Goal: Transaction & Acquisition: Book appointment/travel/reservation

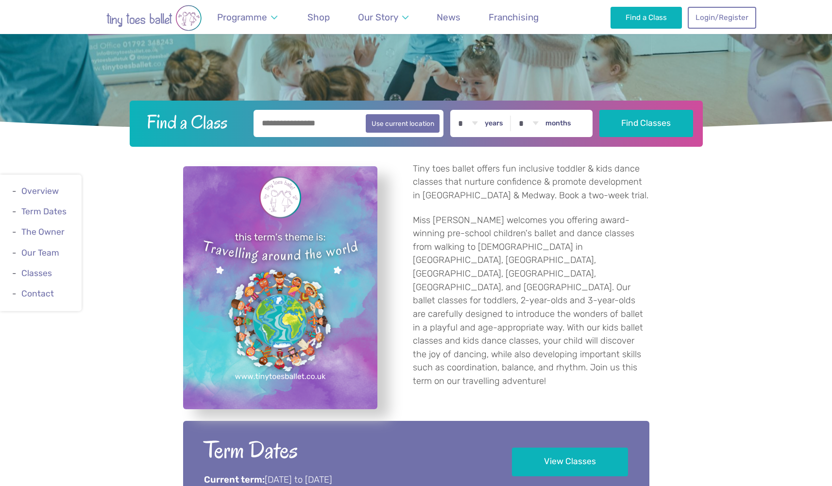
scroll to position [268, 0]
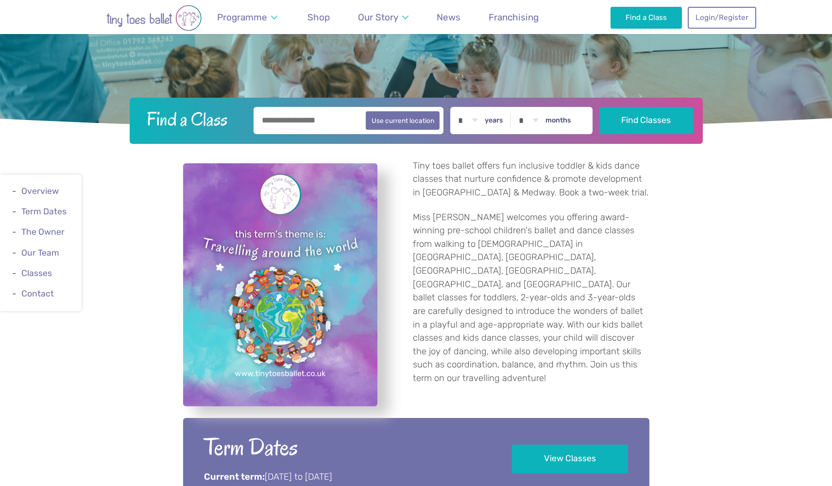
click at [501, 122] on label "years" at bounding box center [494, 120] width 18 height 9
click at [483, 122] on select "* * * * * * * * * * ** ** **" at bounding box center [468, 120] width 30 height 27
select select "*"
click at [681, 108] on button "Find Classes" at bounding box center [647, 119] width 94 height 27
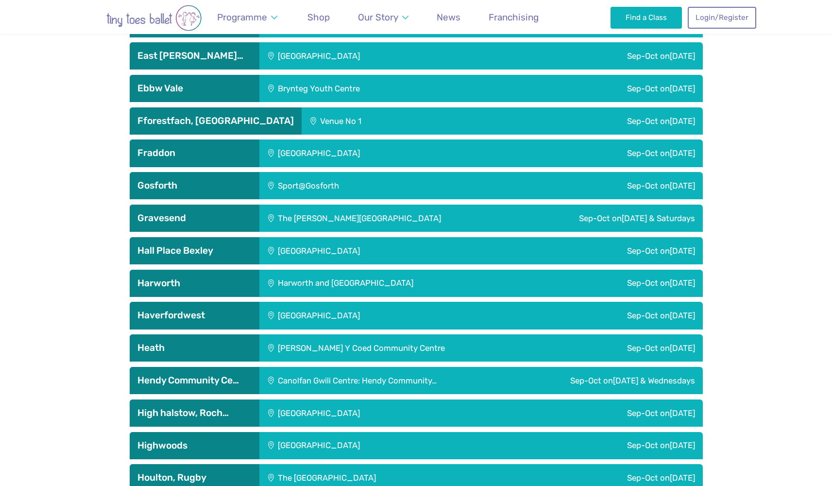
scroll to position [1331, 0]
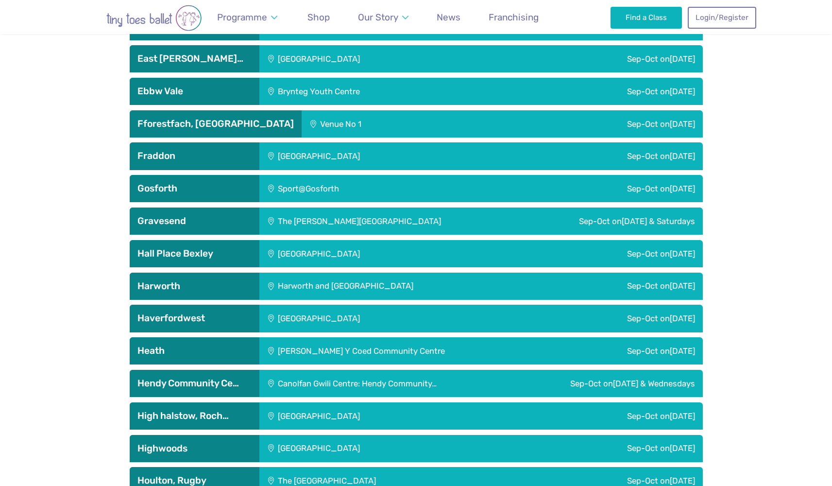
click at [166, 216] on h3 "Gravesend" at bounding box center [195, 221] width 114 height 12
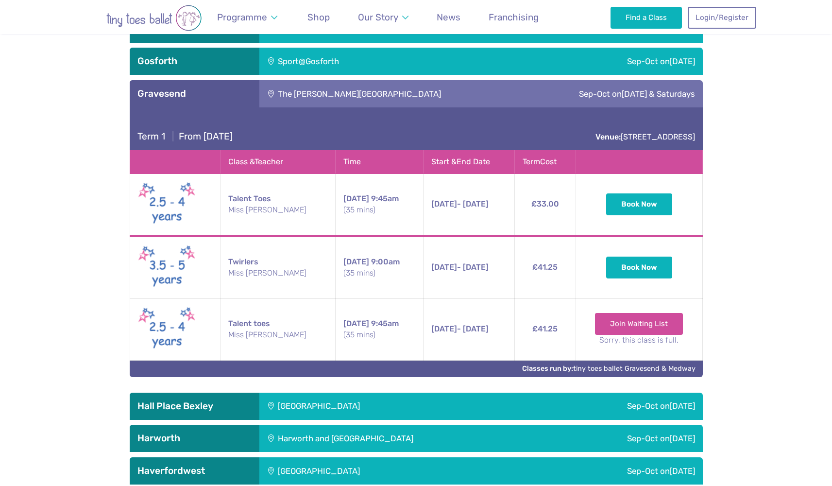
scroll to position [1462, 0]
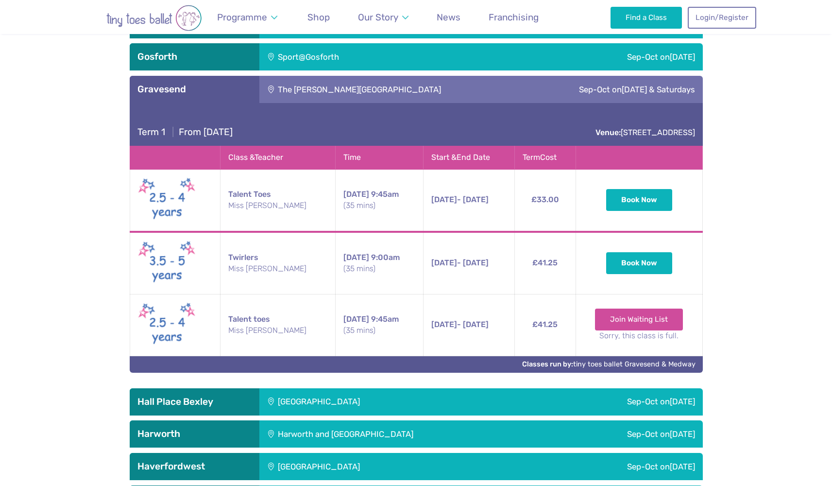
drag, startPoint x: 351, startPoint y: 256, endPoint x: 388, endPoint y: 265, distance: 38.4
click at [388, 265] on td "Saturday 9:00am (35 mins)" at bounding box center [379, 263] width 88 height 63
click at [388, 264] on small "(35 mins)" at bounding box center [380, 268] width 72 height 11
drag, startPoint x: 530, startPoint y: 259, endPoint x: 561, endPoint y: 260, distance: 31.1
click at [561, 261] on td "£41.25" at bounding box center [545, 263] width 61 height 63
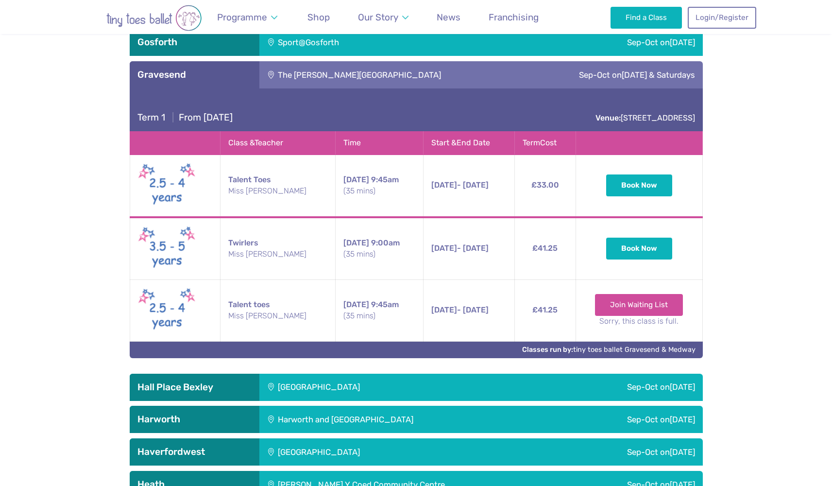
scroll to position [1470, 0]
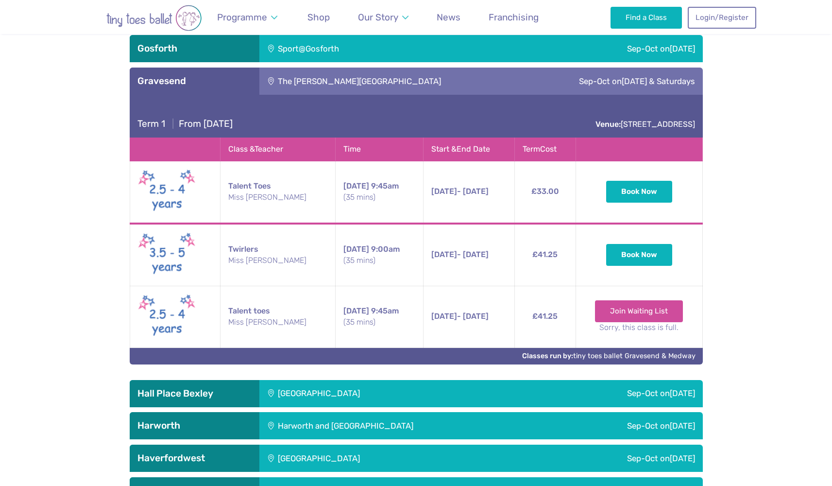
click at [534, 148] on th "Term Cost" at bounding box center [545, 149] width 61 height 23
click at [533, 148] on th "Term Cost" at bounding box center [545, 149] width 61 height 23
click th "Term Cost"
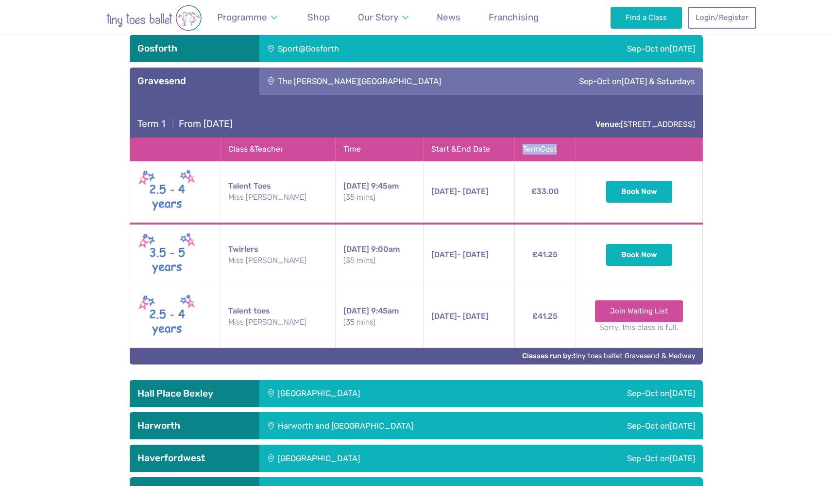
click td "Book Now"
click button "Book Now"
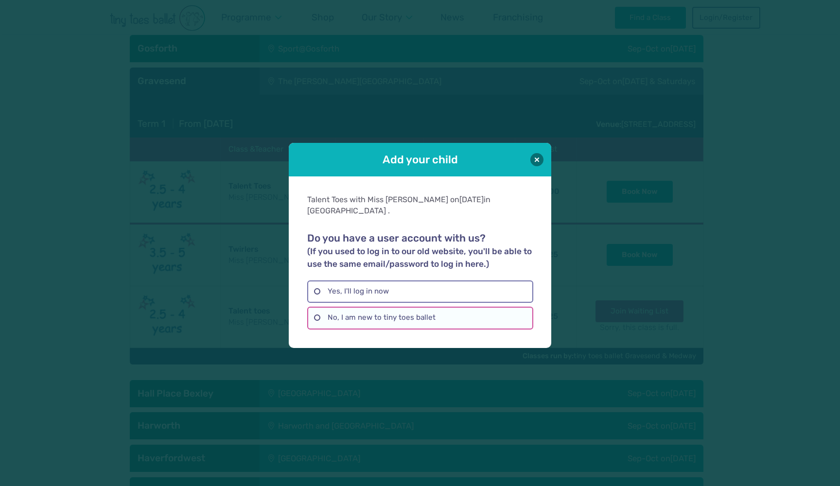
click label "No, I am new to tiny toes ballet"
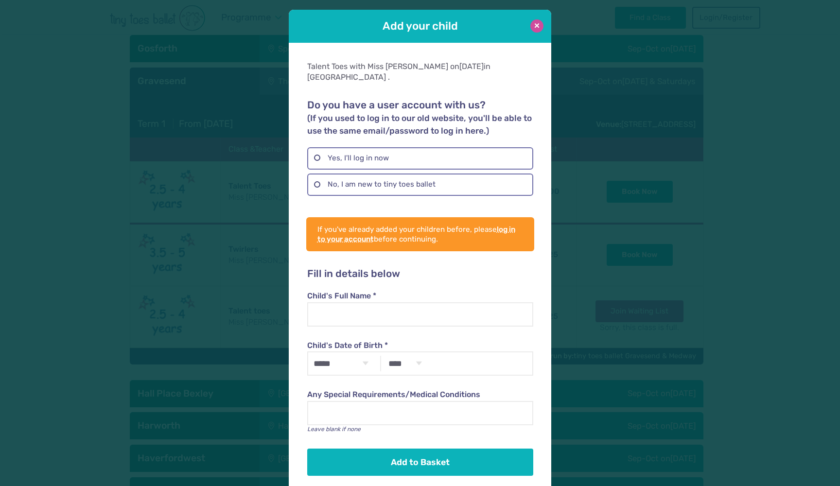
click button
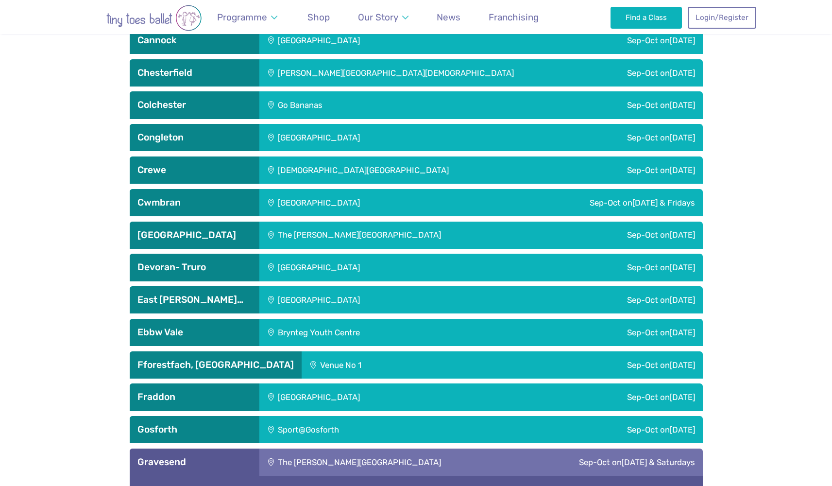
scroll to position [672, 0]
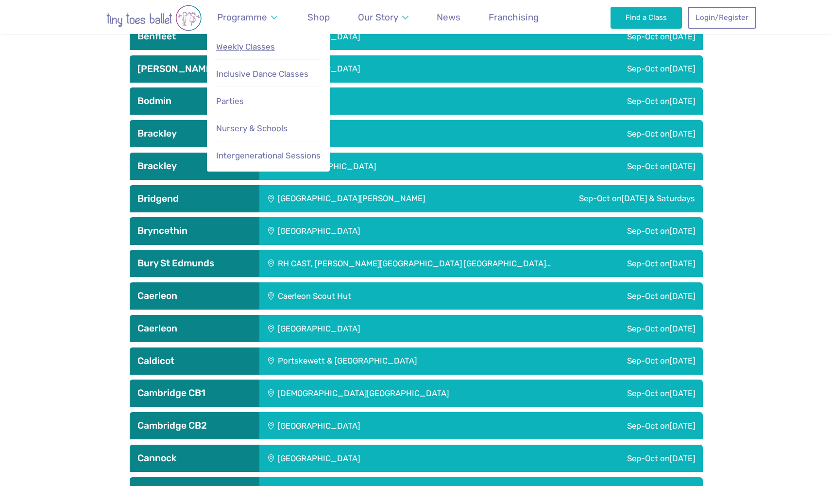
click span "Weekly Classes"
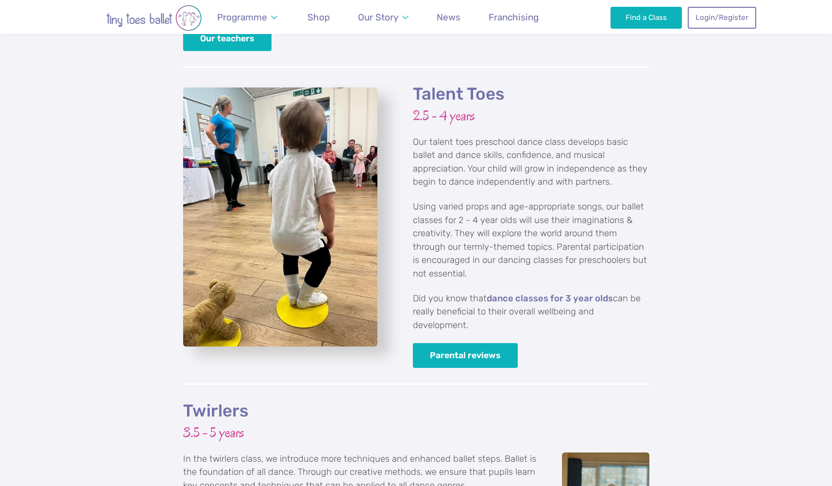
scroll to position [1385, 0]
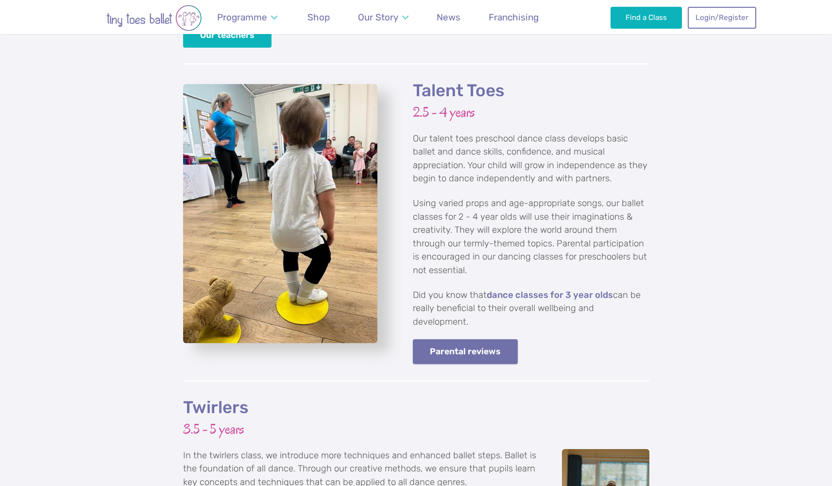
click at [500, 339] on link "Parental reviews" at bounding box center [465, 351] width 105 height 25
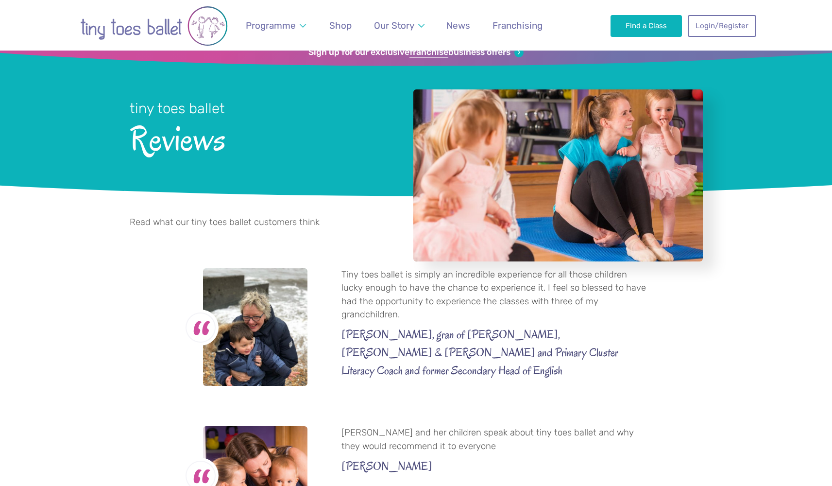
scroll to position [25, 0]
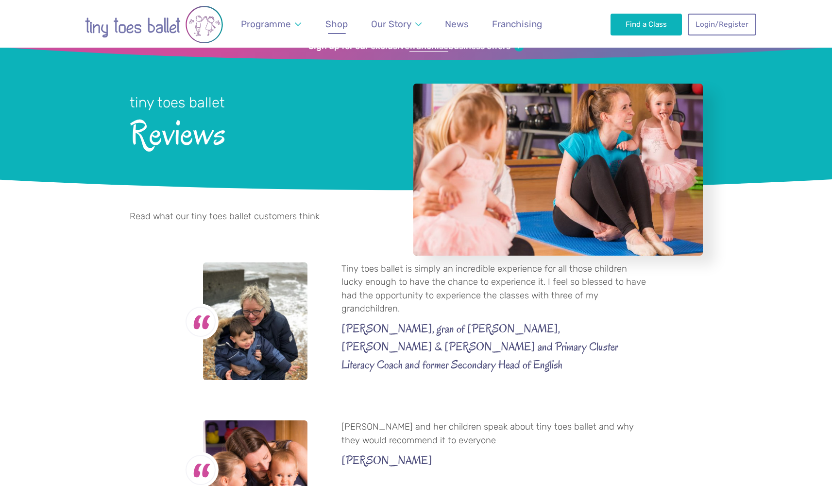
click at [327, 32] on link "Shop" at bounding box center [337, 24] width 32 height 23
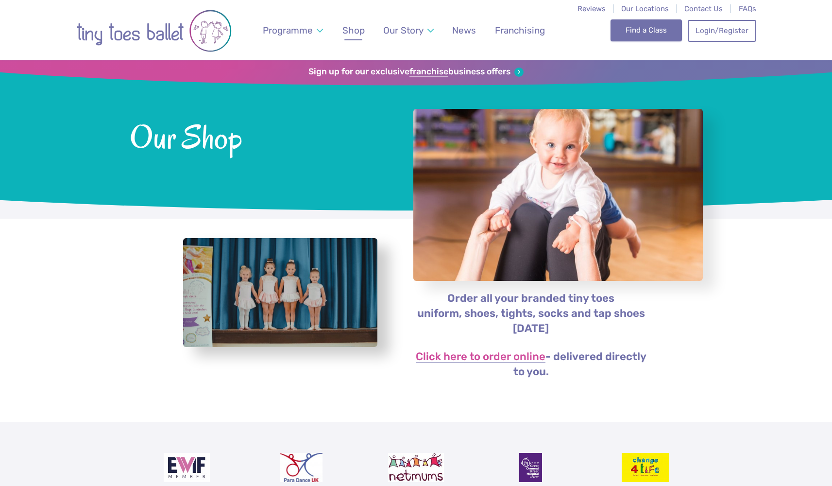
click at [637, 25] on link "Find a Class" at bounding box center [646, 29] width 71 height 21
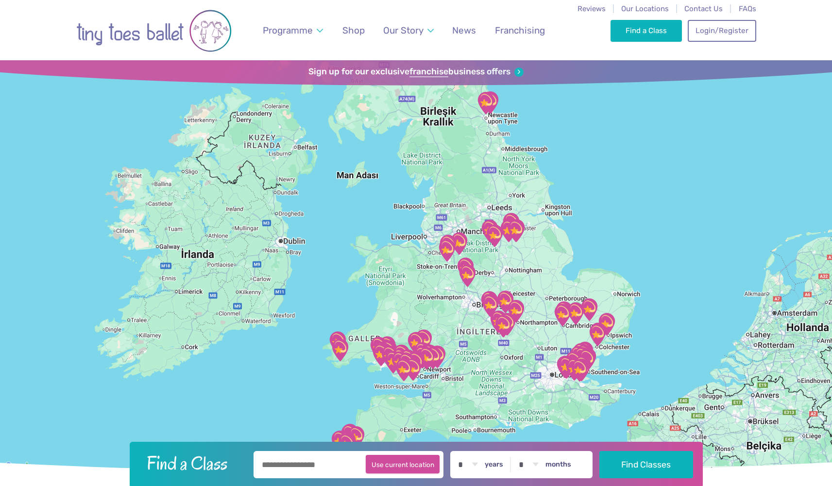
click at [405, 467] on button "Use current location" at bounding box center [403, 464] width 74 height 18
type input "**********"
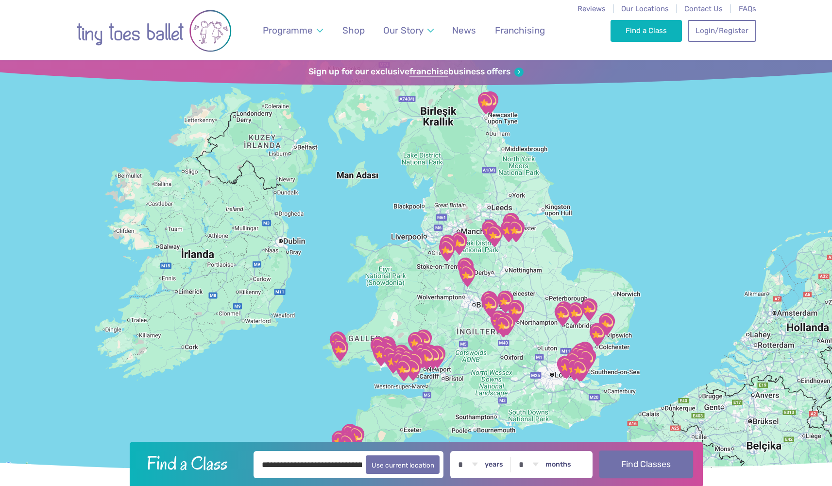
click at [655, 465] on button "Find Classes" at bounding box center [647, 463] width 94 height 27
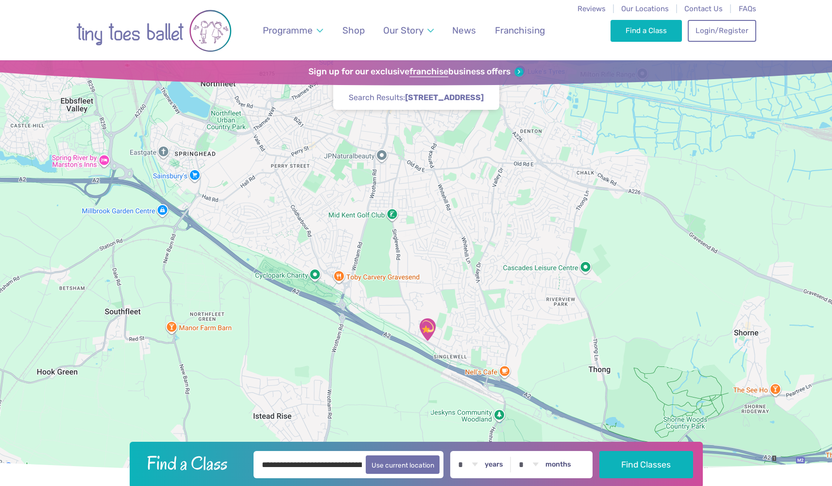
click at [424, 300] on div at bounding box center [416, 266] width 832 height 413
click at [425, 324] on img "The Gerald Miskin Memorial Hall" at bounding box center [427, 329] width 24 height 24
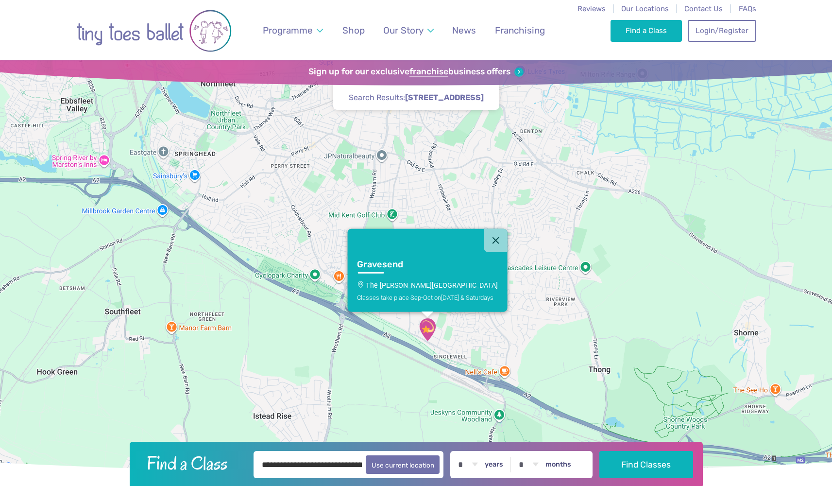
click at [402, 284] on p "The Gerald Miskin Memorial Hall" at bounding box center [427, 285] width 141 height 8
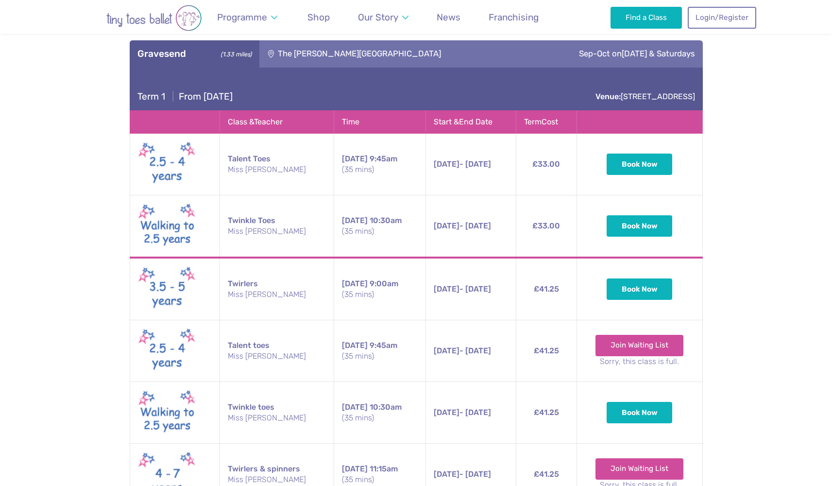
scroll to position [526, 0]
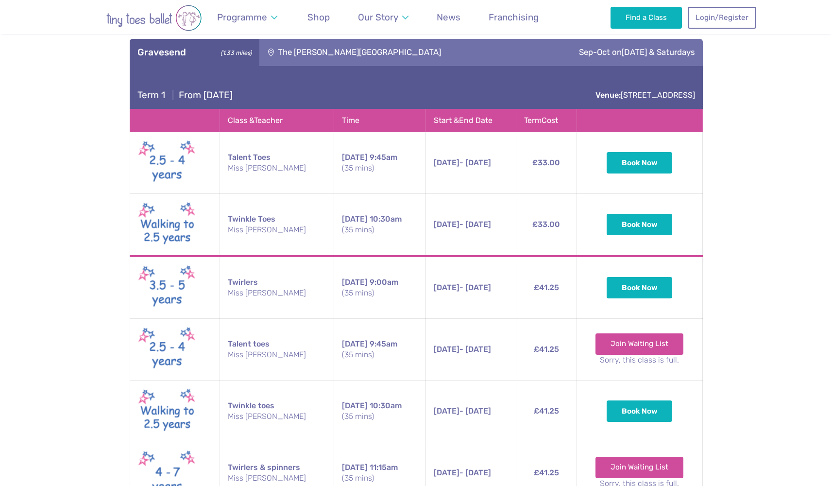
click at [104, 91] on div "**********" at bounding box center [416, 374] width 832 height 763
drag, startPoint x: 578, startPoint y: 51, endPoint x: 597, endPoint y: 53, distance: 19.6
click at [597, 53] on div "Sep-Oct on Friday & Saturdays" at bounding box center [612, 52] width 182 height 27
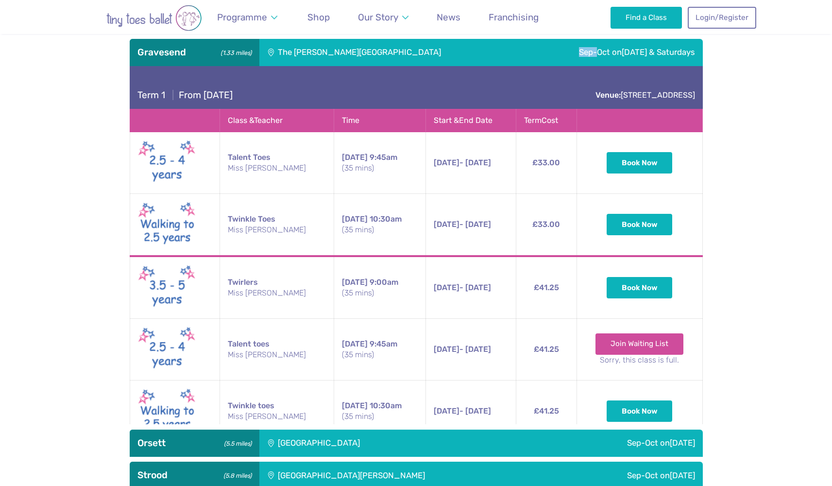
click at [597, 53] on div "Sep-Oct on Friday & Saturdays" at bounding box center [612, 52] width 182 height 27
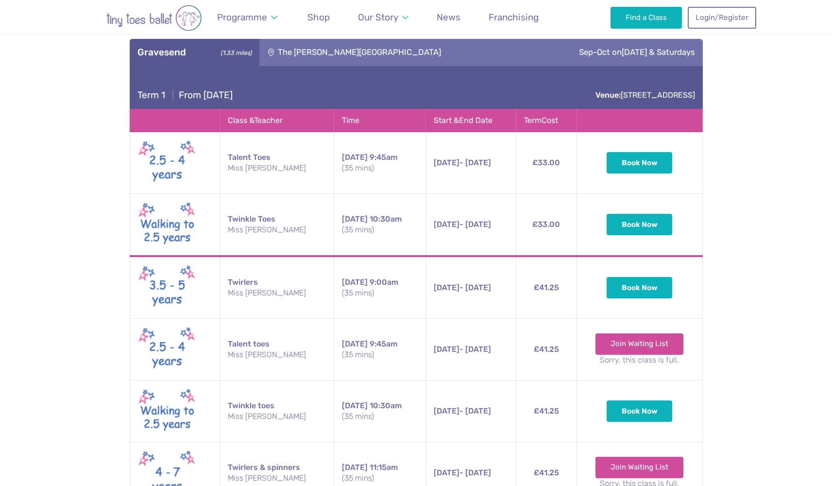
click at [520, 78] on div "Term 1 | From Friday 5th September Venue: Hever Ct Rd, Gravesend DA12 5EG" at bounding box center [416, 87] width 573 height 43
drag, startPoint x: 425, startPoint y: 160, endPoint x: 502, endPoint y: 160, distance: 76.8
click at [502, 160] on td "26th Sep - 17th Oct Friday 26th Sep - 17th Oct 9:45am (35 mins)" at bounding box center [471, 163] width 90 height 62
click at [739, 143] on div "**********" at bounding box center [416, 374] width 832 height 763
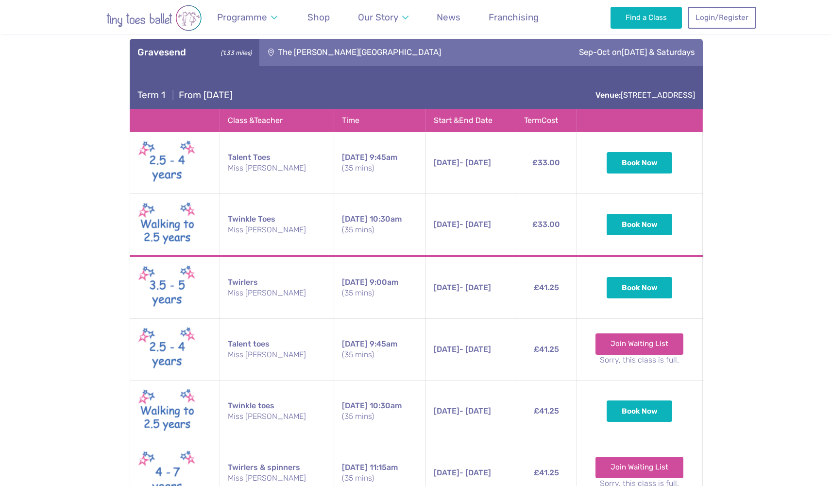
click at [764, 230] on div "**********" at bounding box center [416, 374] width 832 height 763
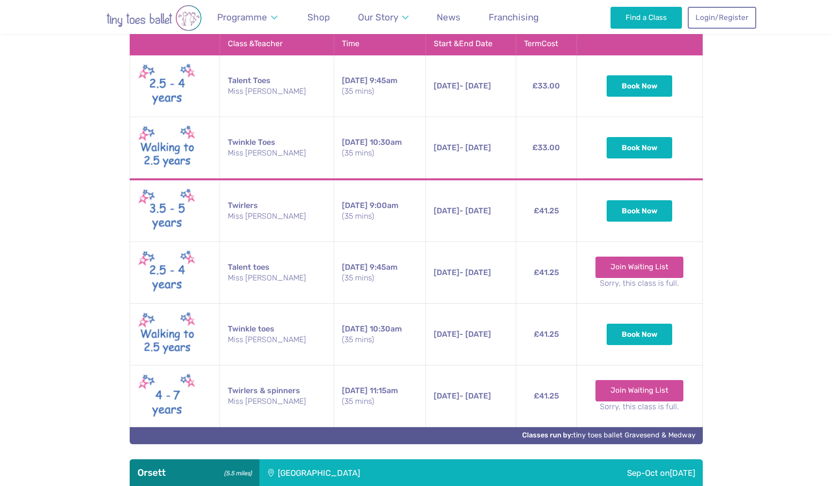
scroll to position [605, 0]
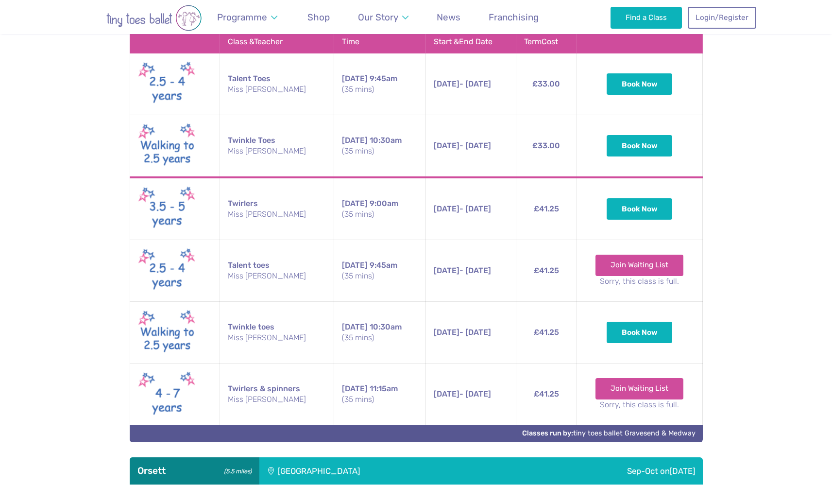
click at [57, 239] on div "**********" at bounding box center [416, 295] width 832 height 763
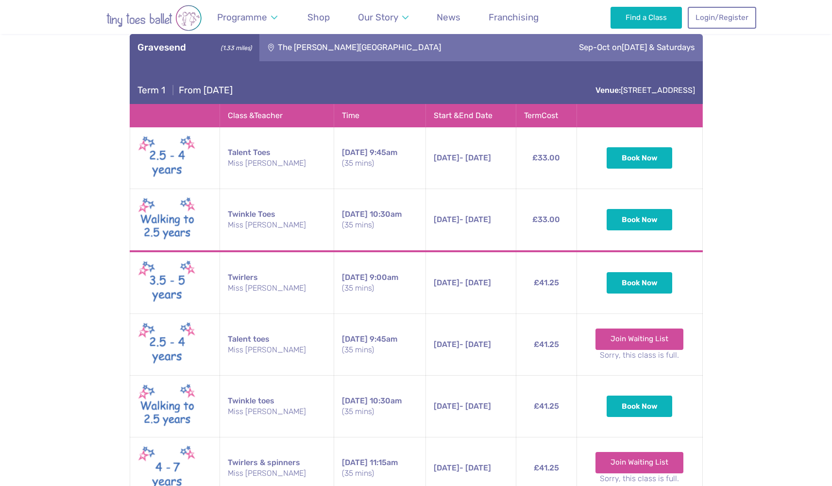
scroll to position [542, 0]
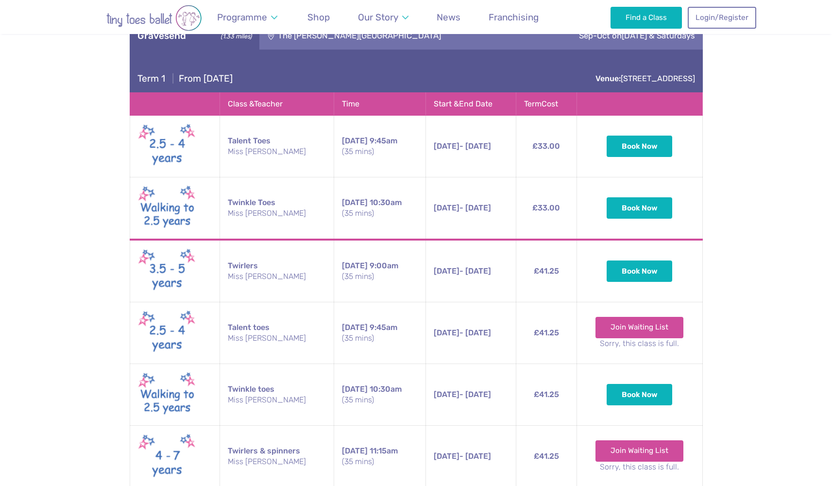
click at [758, 169] on div "**********" at bounding box center [416, 357] width 832 height 763
click at [99, 209] on div "**********" at bounding box center [416, 357] width 832 height 763
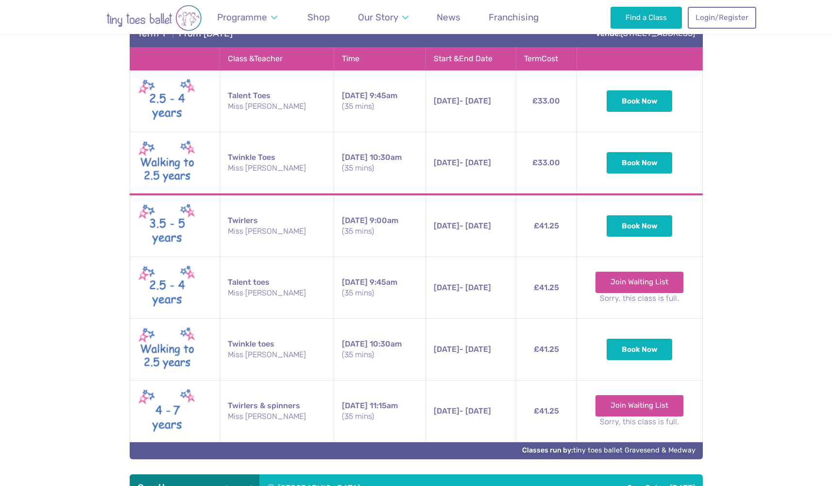
scroll to position [589, 0]
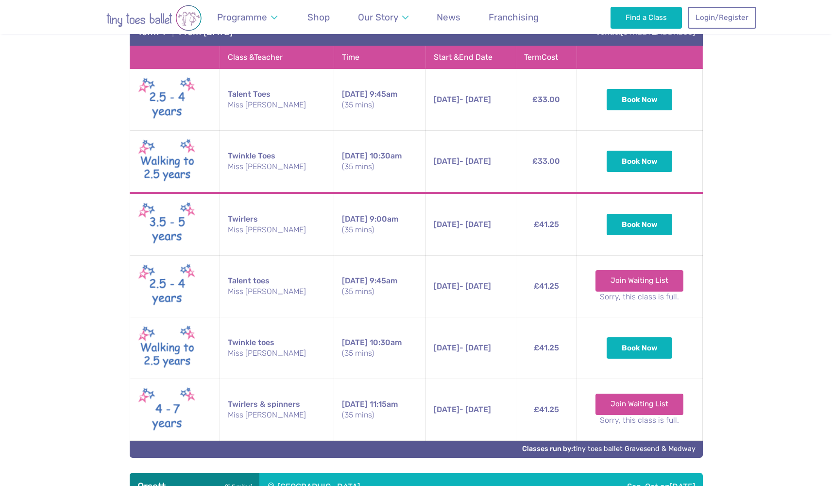
click at [358, 280] on span "Saturday" at bounding box center [355, 280] width 26 height 9
click at [358, 280] on span "[DATE]" at bounding box center [355, 280] width 26 height 9
click at [725, 283] on div "**********" at bounding box center [416, 311] width 832 height 763
click at [57, 234] on div "**********" at bounding box center [416, 311] width 832 height 763
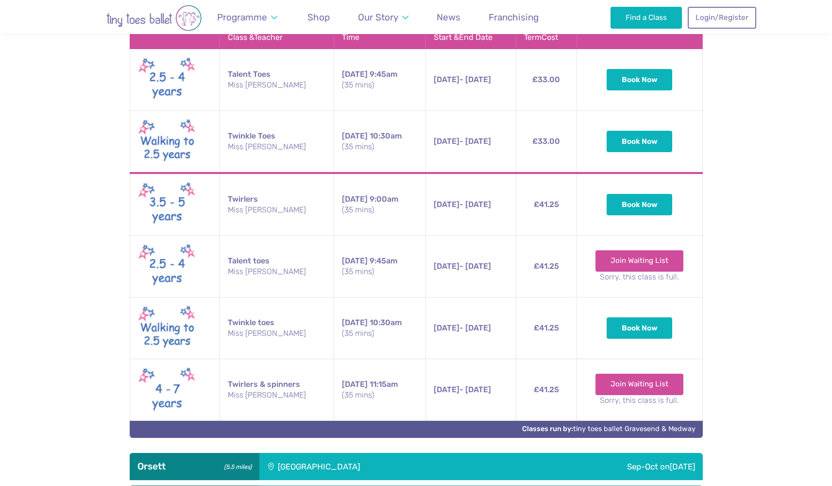
scroll to position [609, 0]
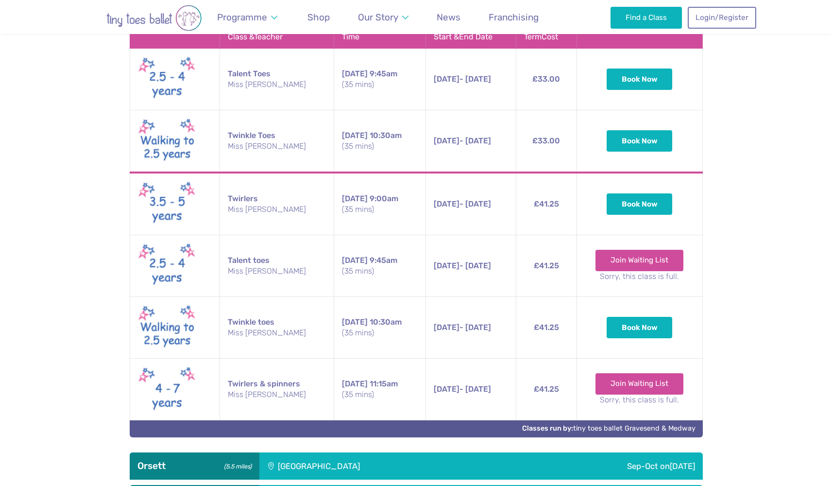
click at [237, 198] on td "Twirlers Miss Jo" at bounding box center [277, 204] width 114 height 63
click at [91, 252] on div "**********" at bounding box center [416, 290] width 832 height 763
drag, startPoint x: 149, startPoint y: 201, endPoint x: 174, endPoint y: 200, distance: 25.3
click at [94, 204] on div "**********" at bounding box center [416, 290] width 832 height 763
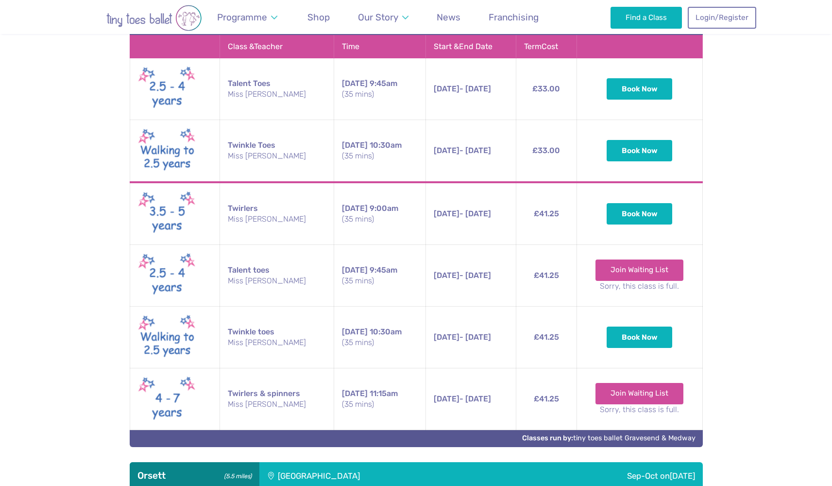
scroll to position [597, 0]
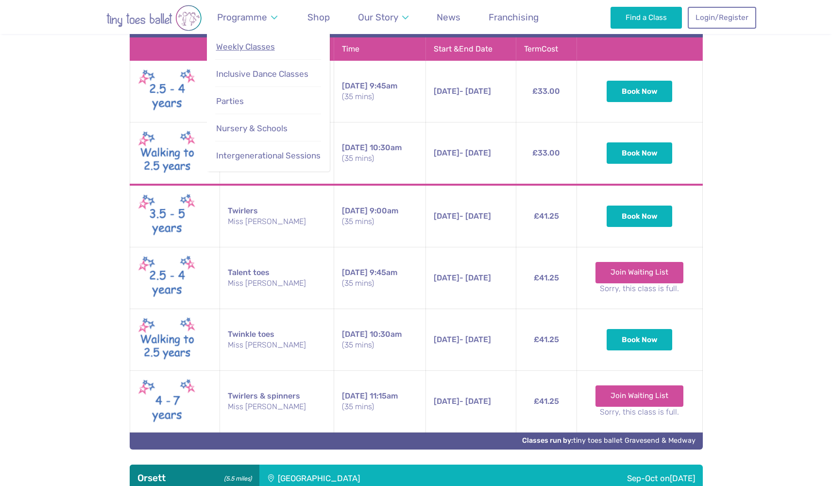
click at [252, 49] on span "Weekly Classes" at bounding box center [245, 47] width 59 height 10
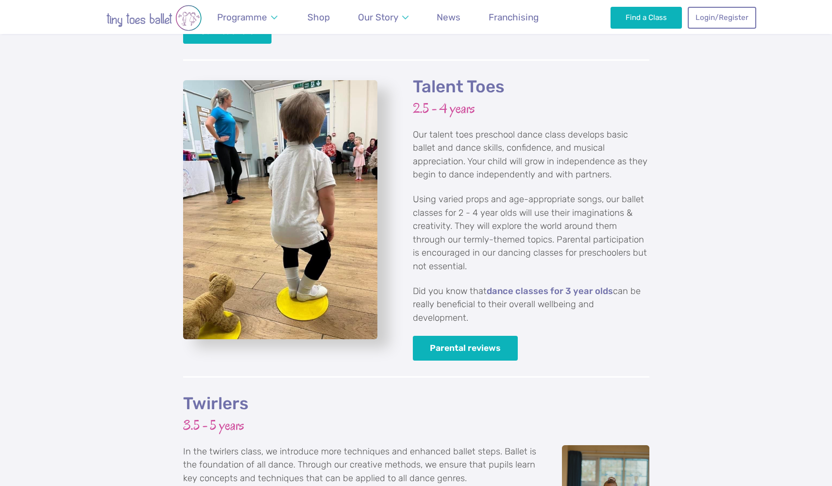
scroll to position [1379, 0]
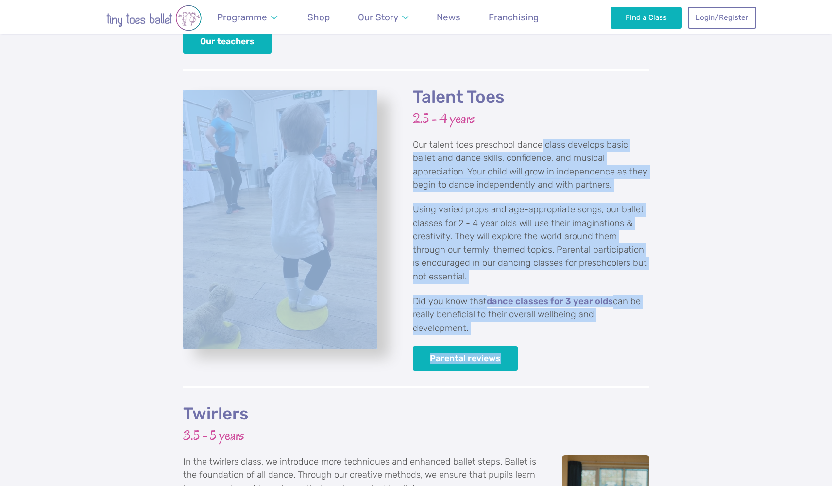
drag, startPoint x: 542, startPoint y: 117, endPoint x: 655, endPoint y: 162, distance: 121.2
click at [655, 162] on div "Talent Toes 2.5 - 4 years Our talent toes preschool dance class develops basic …" at bounding box center [416, 235] width 832 height 332
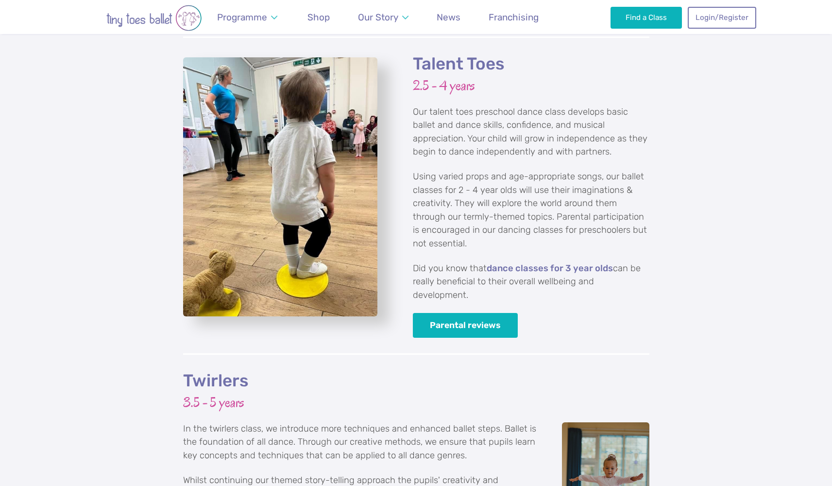
scroll to position [1412, 0]
click at [444, 197] on p "Using varied props and age-appropriate songs, our ballet classes for 2 - 4 year…" at bounding box center [531, 210] width 237 height 81
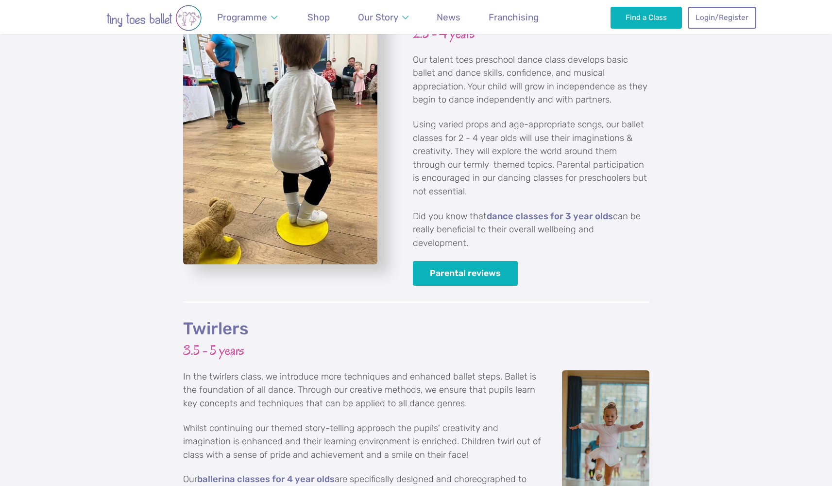
scroll to position [1464, 0]
click at [444, 210] on p "Did you know that dance classes for 3 year olds can be really beneficial to the…" at bounding box center [531, 230] width 237 height 40
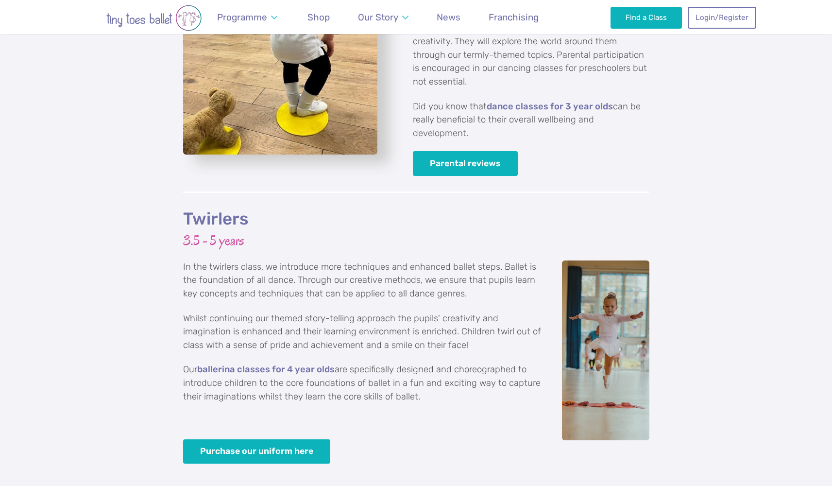
scroll to position [1576, 0]
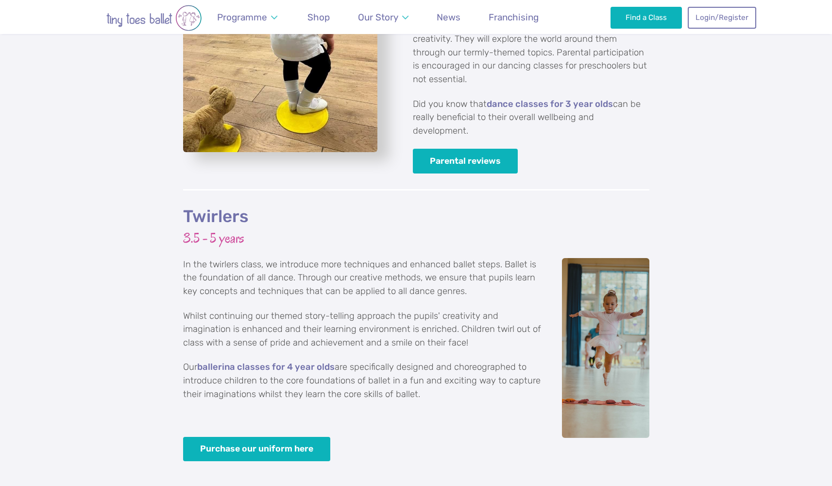
click at [165, 293] on div "Twirlers 3.5 - 5 years In the twirlers class, we introduce more techniques and …" at bounding box center [416, 365] width 832 height 353
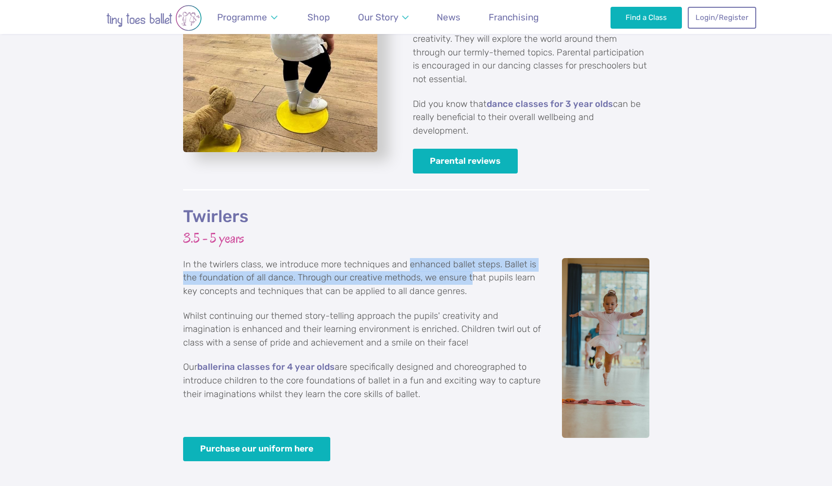
drag, startPoint x: 407, startPoint y: 234, endPoint x: 468, endPoint y: 248, distance: 62.8
click at [468, 258] on p "In the twirlers class, we introduce more techniques and enhanced ballet steps. …" at bounding box center [416, 278] width 467 height 40
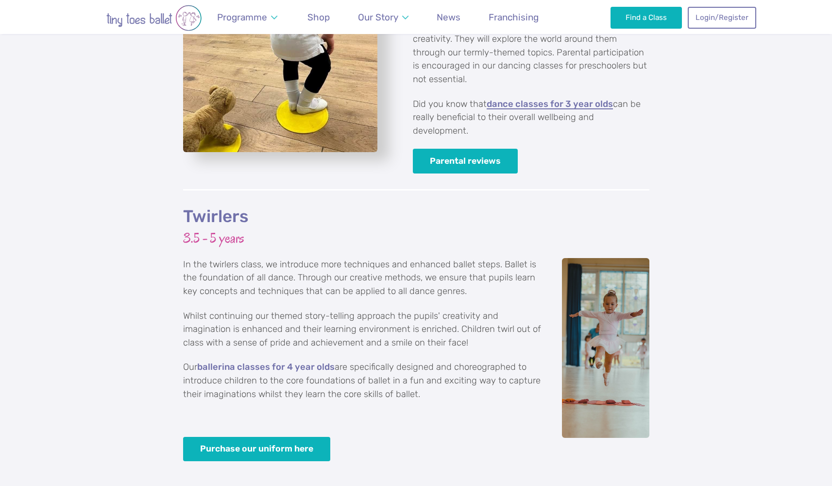
click at [538, 100] on link "dance classes for 3 year olds" at bounding box center [550, 105] width 126 height 10
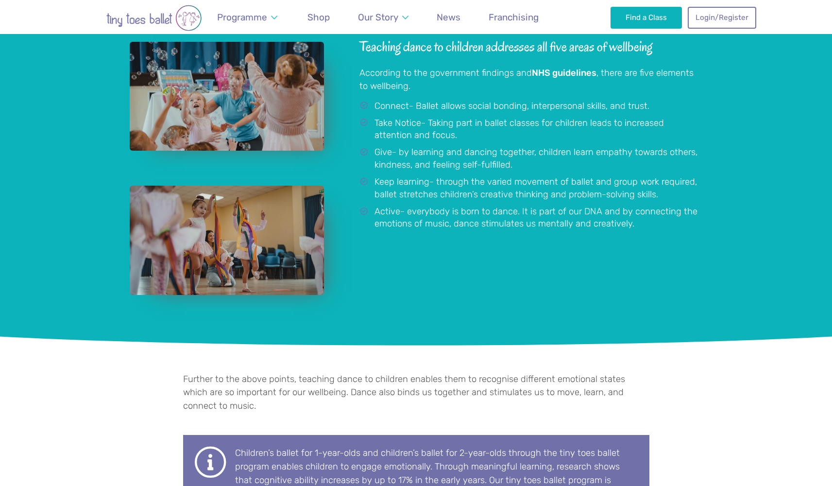
scroll to position [514, 0]
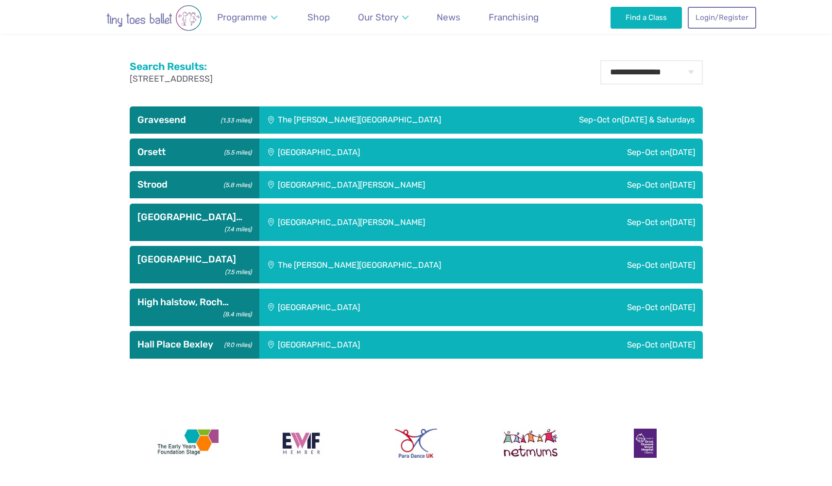
scroll to position [453, 0]
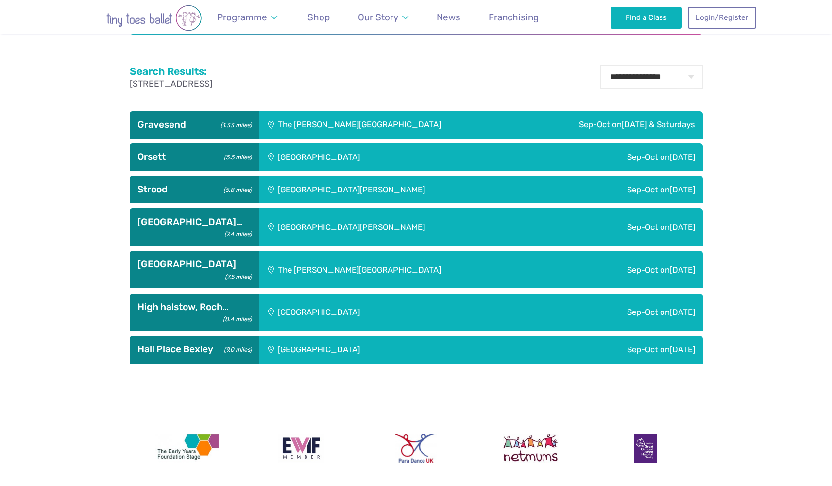
click at [176, 125] on h3 "Gravesend (1.33 miles)" at bounding box center [195, 125] width 114 height 12
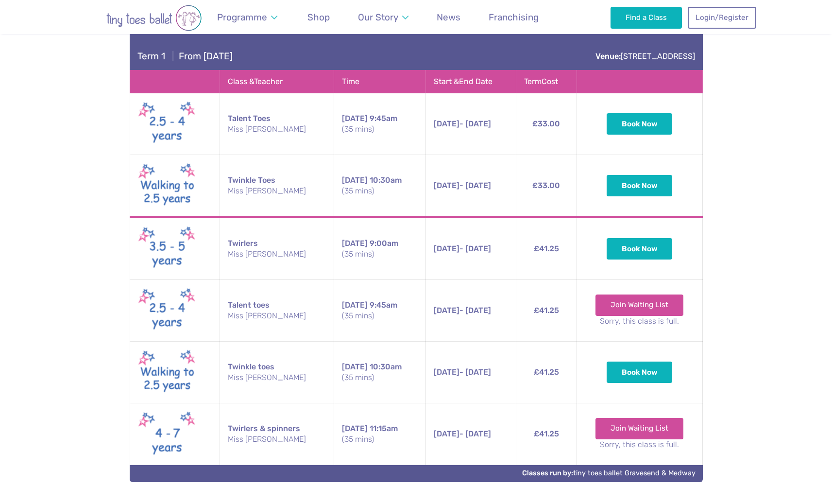
scroll to position [565, 0]
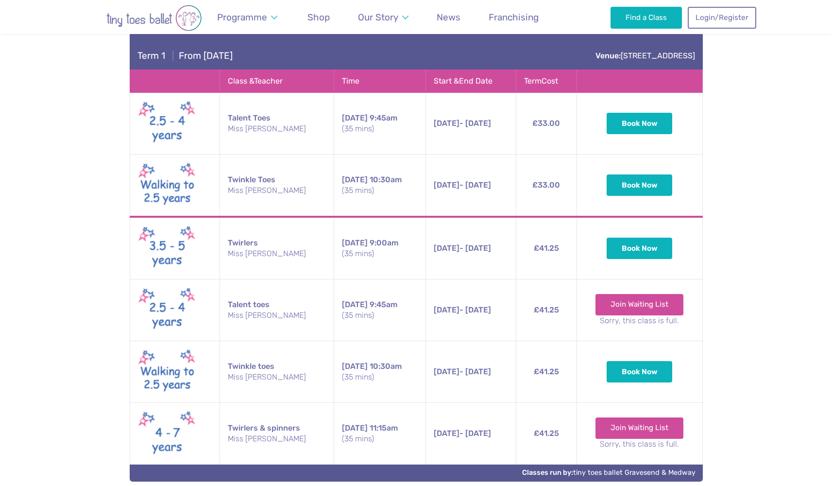
click at [30, 243] on div "**********" at bounding box center [416, 334] width 832 height 763
click at [721, 307] on div "**********" at bounding box center [416, 334] width 832 height 763
click at [53, 257] on div "**********" at bounding box center [416, 334] width 832 height 763
drag, startPoint x: 227, startPoint y: 117, endPoint x: 271, endPoint y: 116, distance: 43.7
click at [271, 116] on td "Talent Toes Miss [PERSON_NAME]" at bounding box center [277, 124] width 114 height 62
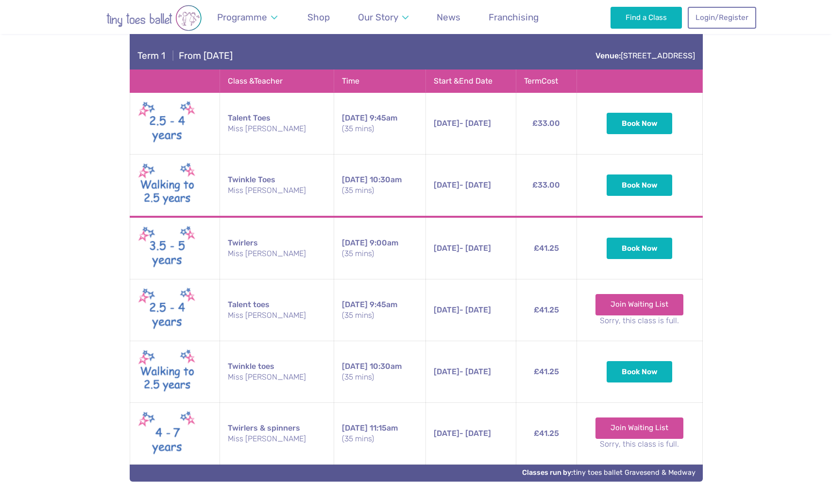
click at [237, 242] on td "Twirlers Miss [PERSON_NAME]" at bounding box center [277, 248] width 114 height 63
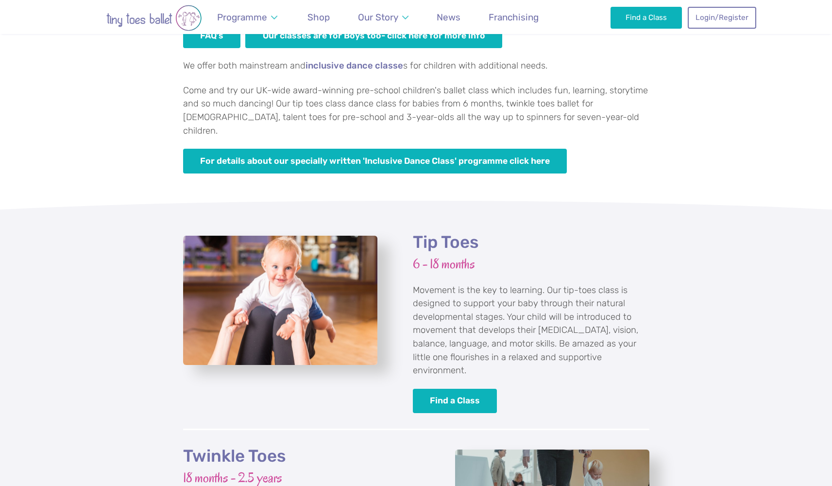
scroll to position [398, 0]
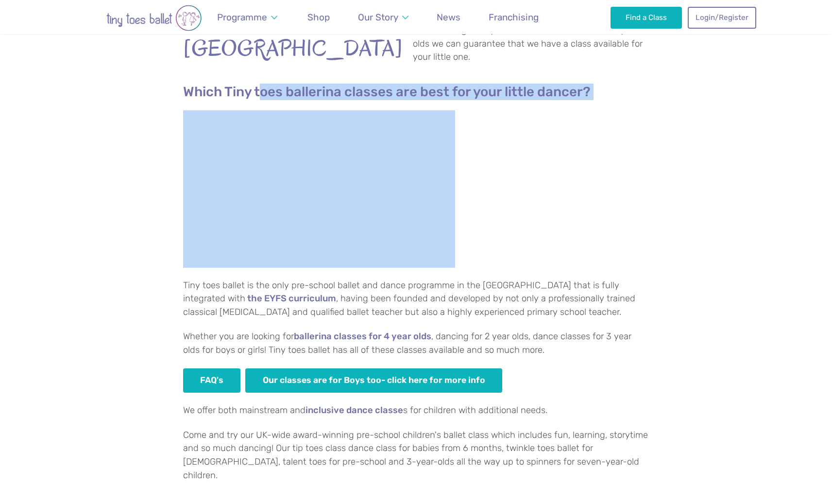
drag, startPoint x: 260, startPoint y: 85, endPoint x: 543, endPoint y: 105, distance: 283.6
click at [543, 105] on div "Which Tiny toes ballerina classes are best for your little dancer? Tiny toes ba…" at bounding box center [416, 301] width 467 height 434
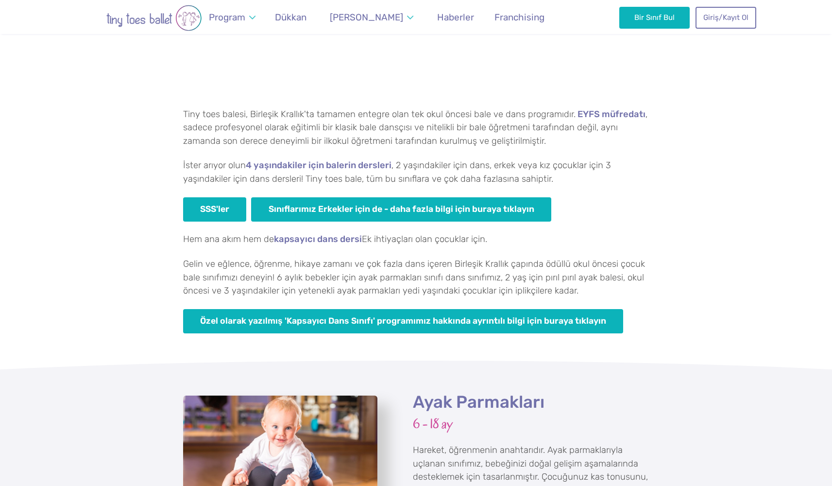
scroll to position [549, 0]
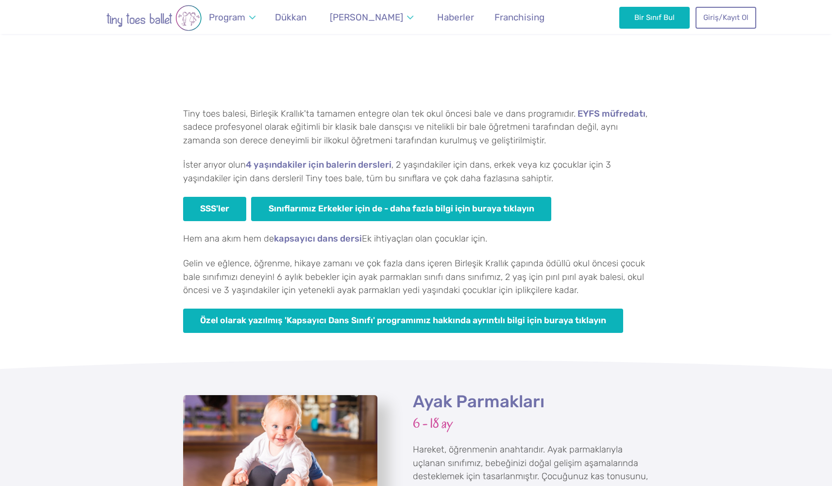
click at [143, 254] on div "Küçük dansçınız için hangi Tiny Toes balerin sınıfları en iyisidir? Tiny toes b…" at bounding box center [416, 122] width 832 height 452
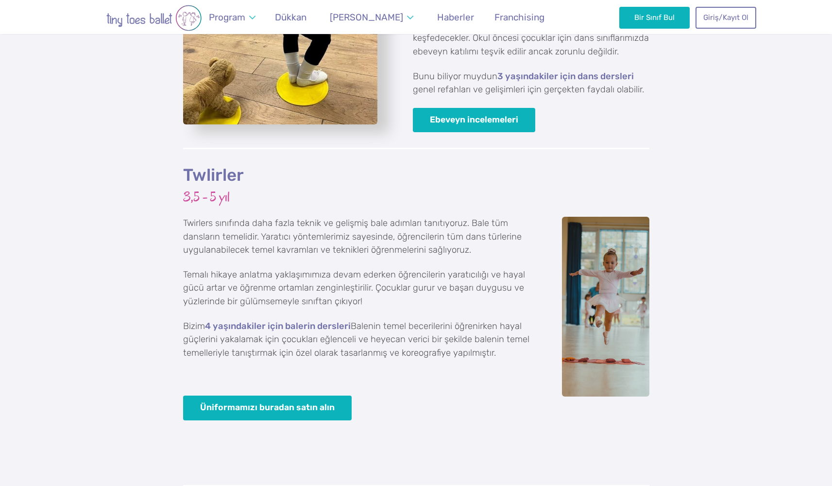
scroll to position [1564, 0]
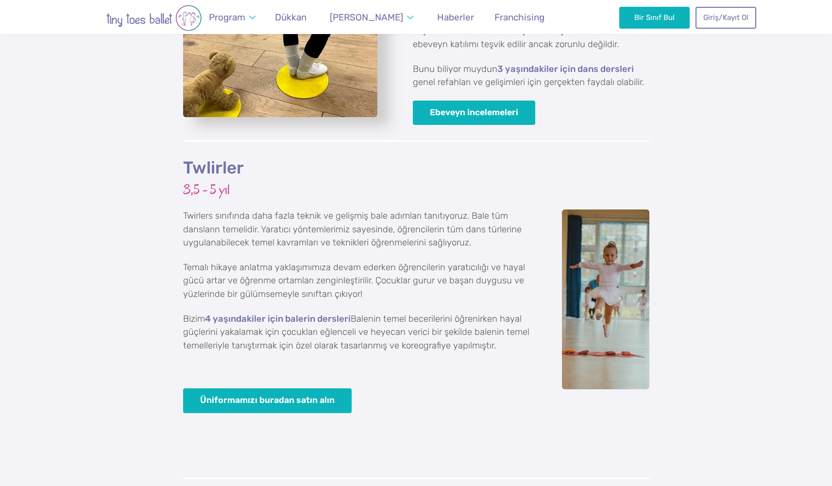
click at [157, 257] on div "Twlirler 3,5 - 5 yıl Twirlers sınıfında daha fazla teknik ve gelişmiş bale adım…" at bounding box center [416, 316] width 832 height 353
drag, startPoint x: 182, startPoint y: 168, endPoint x: 245, endPoint y: 169, distance: 63.2
click at [245, 169] on div "Twlirler 3,5 - 5 yıl Twirlers sınıfında daha fazla teknik ve gelişmiş bale adım…" at bounding box center [416, 316] width 832 height 353
click at [144, 251] on div "Twlirler 3,5 - 5 yıl Twirlers sınıfında daha fazla teknik ve gelişmiş bale adım…" at bounding box center [416, 316] width 832 height 353
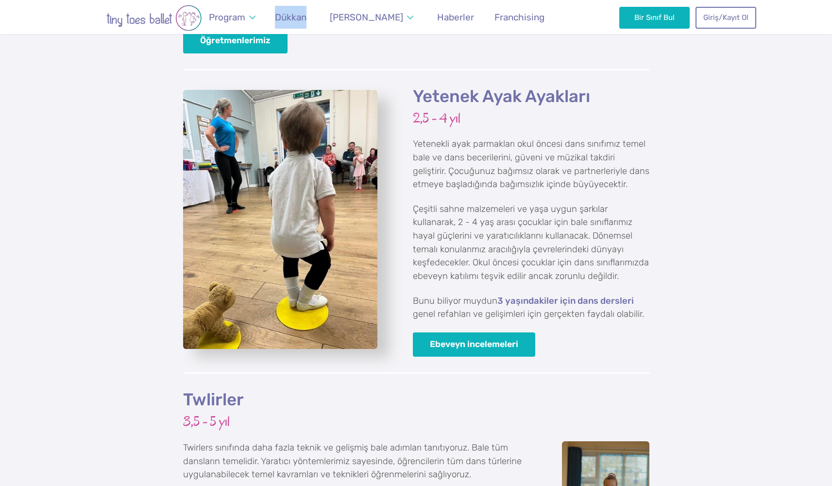
scroll to position [1340, 0]
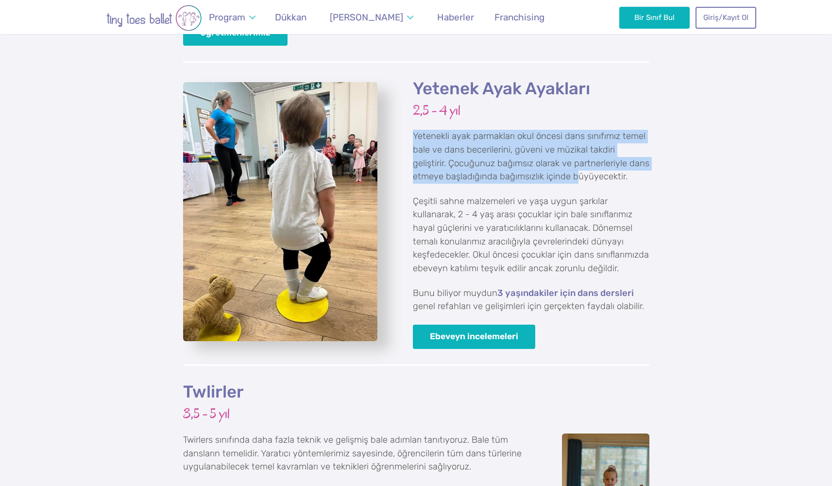
drag, startPoint x: 415, startPoint y: 124, endPoint x: 545, endPoint y: 156, distance: 134.2
click at [545, 156] on p "Yetenekli ayak parmakları okul öncesi dans sınıfımız temel bale ve dans beceril…" at bounding box center [531, 156] width 237 height 53
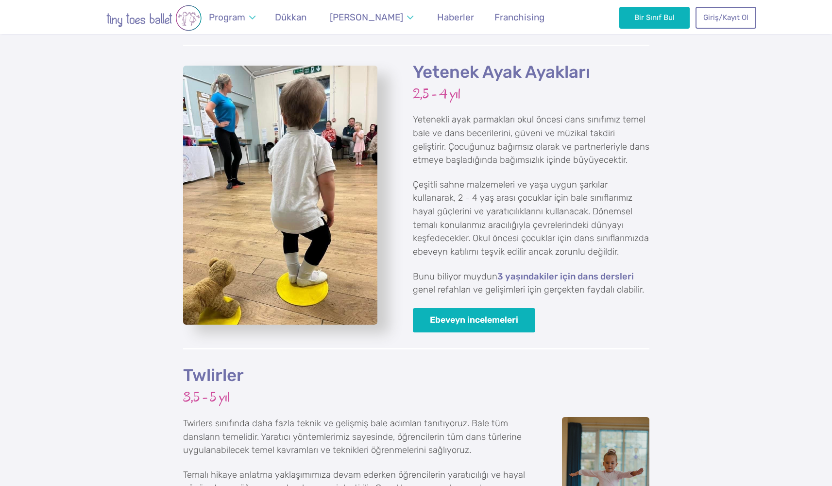
scroll to position [1357, 0]
click at [680, 148] on div "Yetenek Ayak Ayakları 2,5 - 4 yıl Yetenekli ayak parmakları okul öncesi dans sı…" at bounding box center [416, 203] width 832 height 319
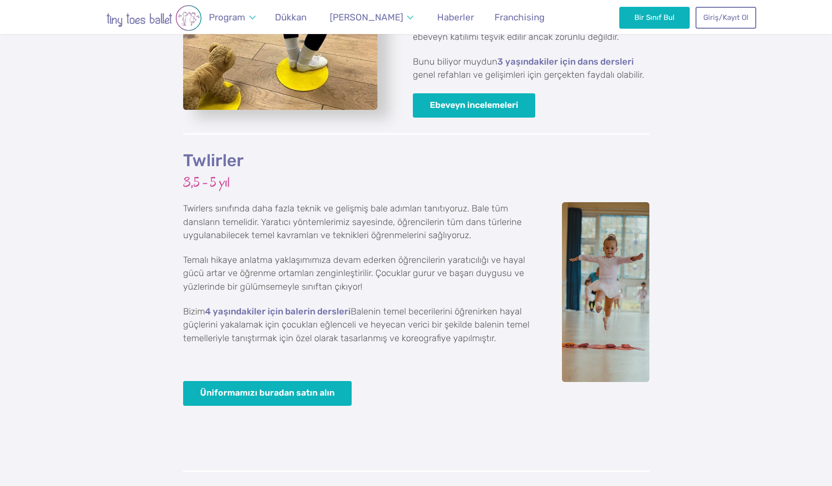
scroll to position [1575, 0]
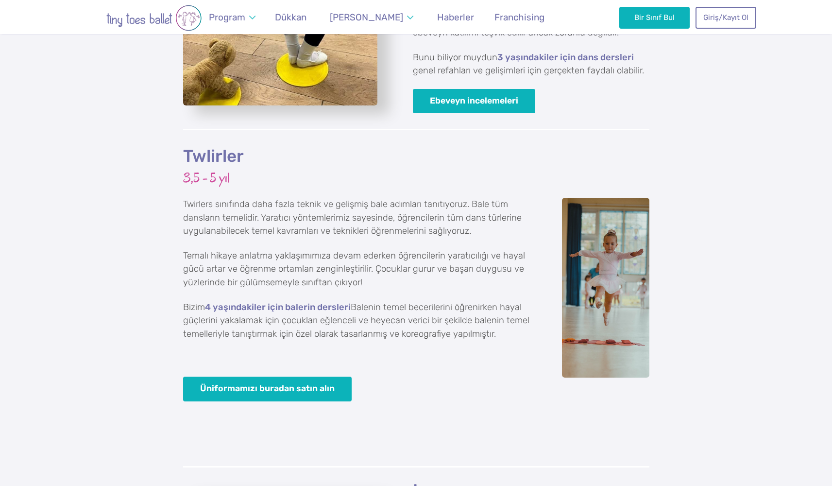
click at [127, 235] on div "Twlirler 3,5 - 5 yıl Twirlers sınıfında daha fazla teknik ve gelişmiş bale adım…" at bounding box center [416, 305] width 832 height 353
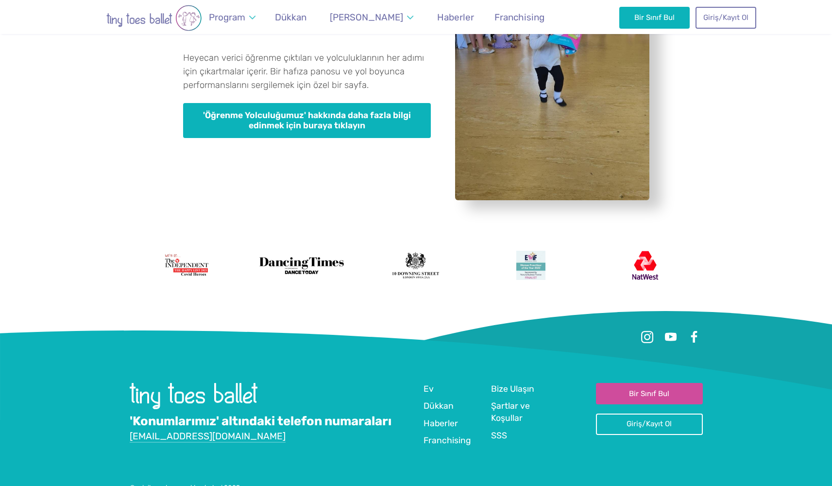
scroll to position [2699, 0]
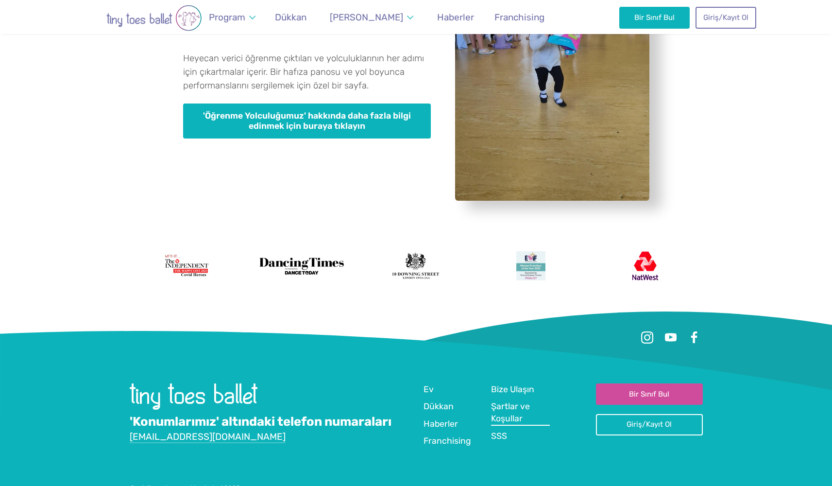
click at [491, 401] on span "Şartlar ve Koşullar" at bounding box center [510, 412] width 39 height 22
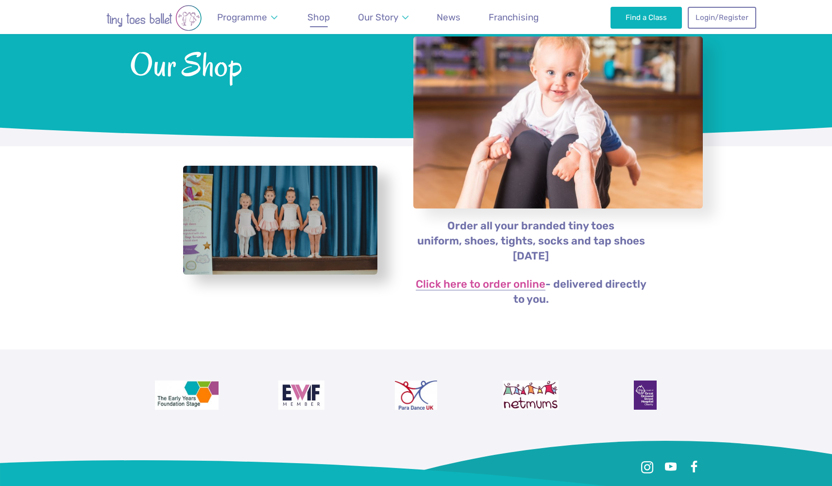
scroll to position [74, 0]
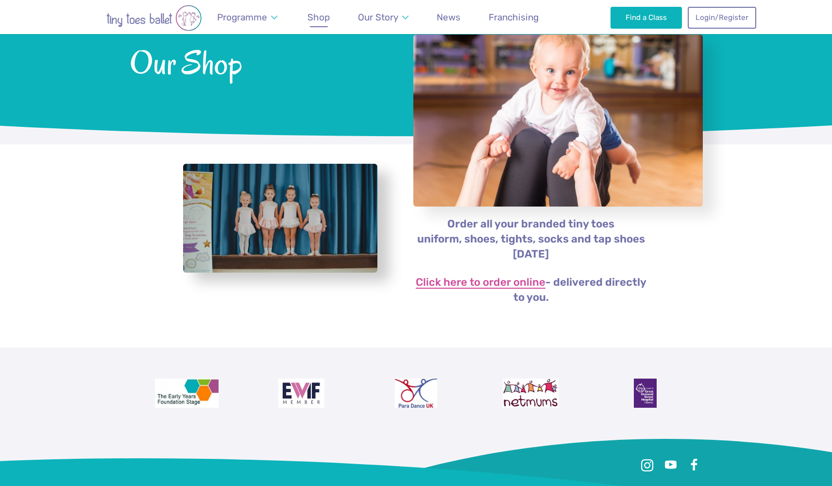
click at [471, 277] on link "Click here to order online" at bounding box center [481, 283] width 130 height 12
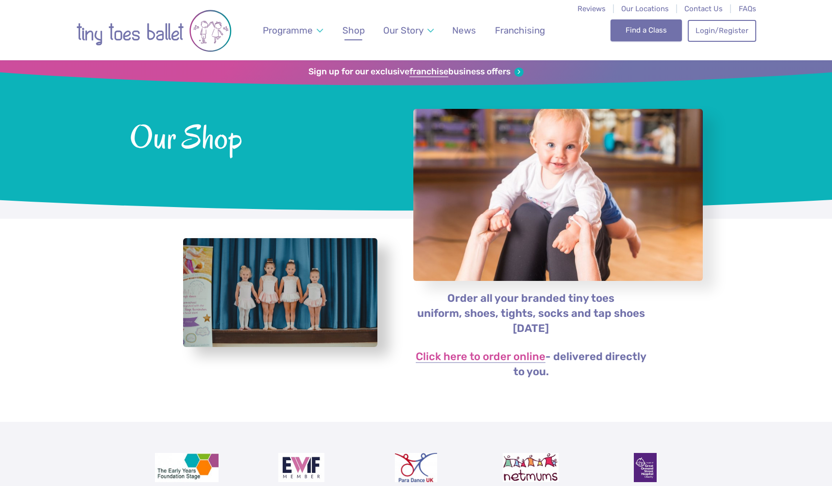
click at [646, 32] on link "Find a Class" at bounding box center [646, 29] width 71 height 21
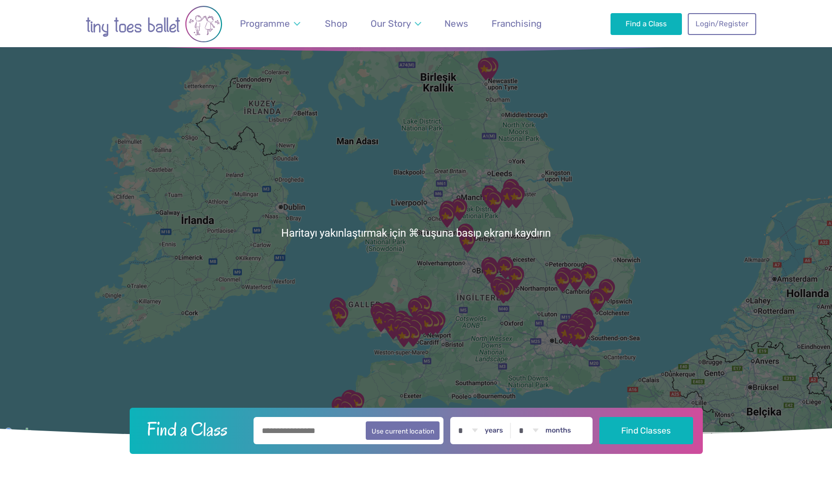
scroll to position [38, 0]
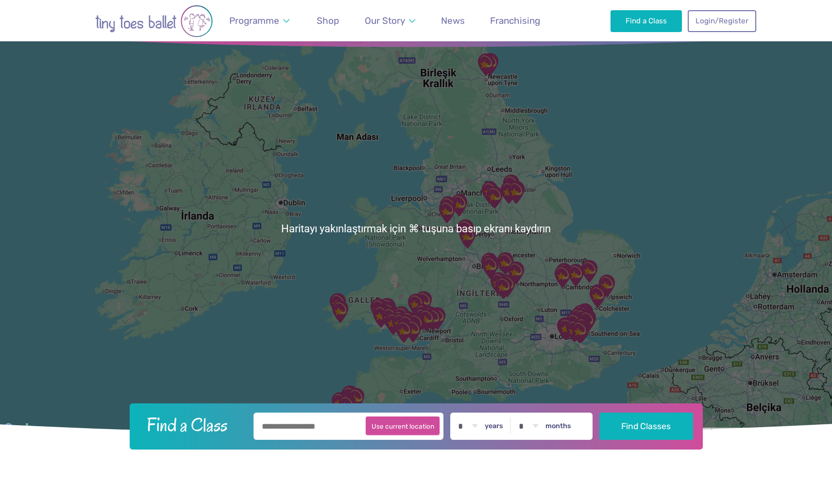
click at [402, 428] on button "Use current location" at bounding box center [403, 425] width 74 height 18
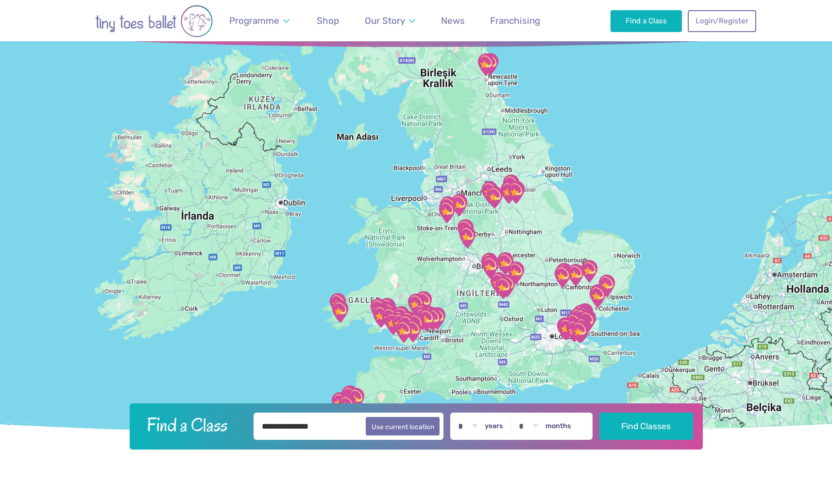
type input "**********"
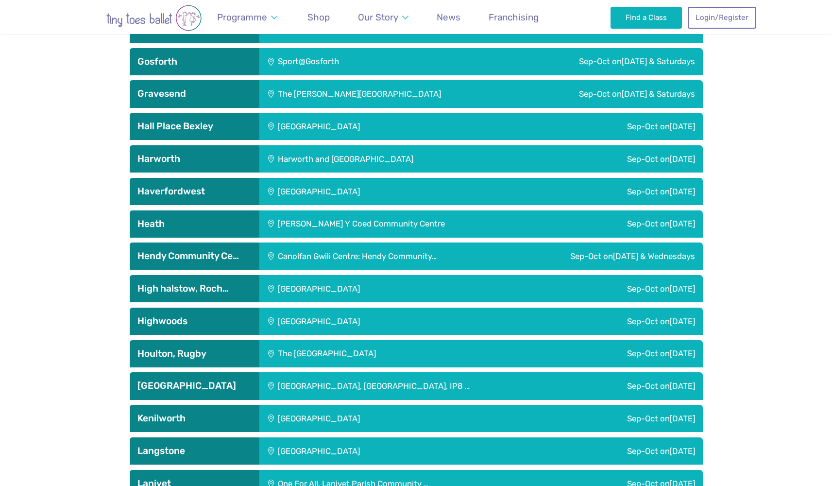
scroll to position [1452, 0]
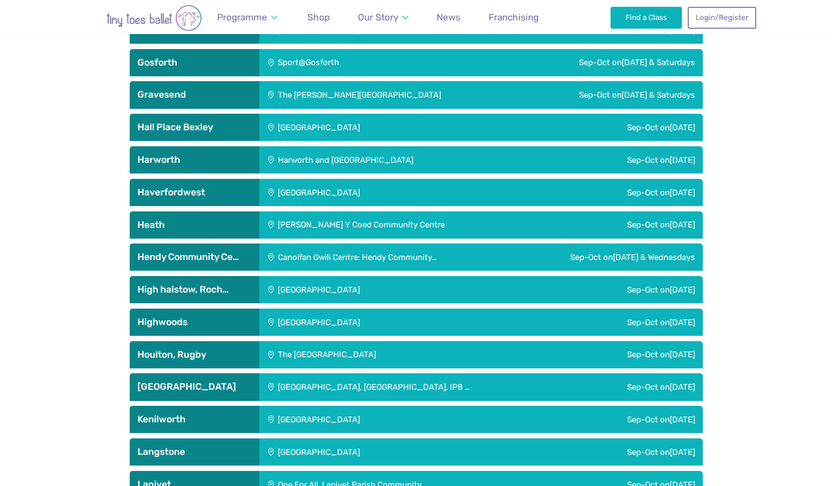
click at [205, 93] on h3 "Gravesend" at bounding box center [195, 95] width 114 height 12
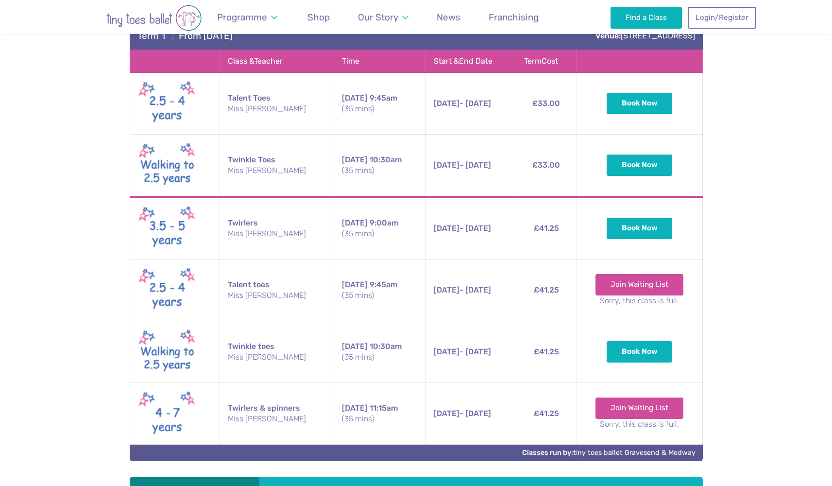
scroll to position [1564, 0]
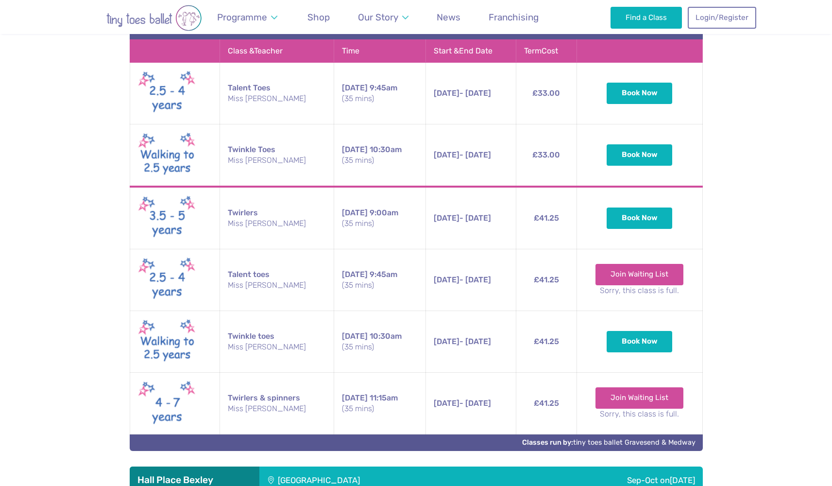
drag, startPoint x: 224, startPoint y: 273, endPoint x: 291, endPoint y: 274, distance: 66.6
click at [291, 274] on td "Talent toes Miss [PERSON_NAME]" at bounding box center [277, 280] width 114 height 62
drag, startPoint x: 225, startPoint y: 209, endPoint x: 272, endPoint y: 209, distance: 46.7
click at [272, 209] on td "Twirlers Miss [PERSON_NAME]" at bounding box center [277, 218] width 114 height 63
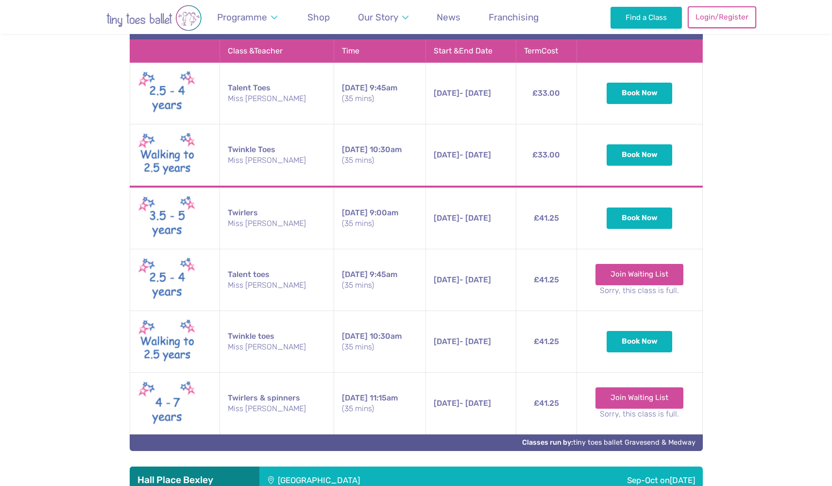
click at [731, 17] on link "Login/Register" at bounding box center [722, 16] width 68 height 21
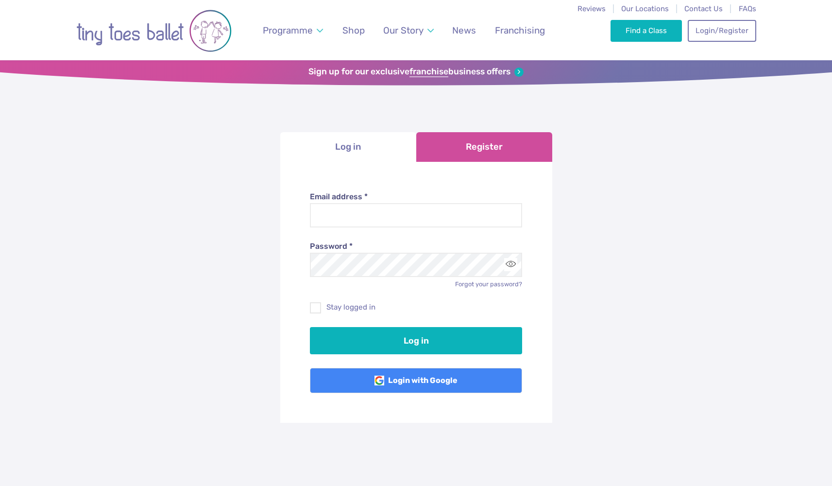
click at [466, 147] on link "Register" at bounding box center [484, 147] width 136 height 30
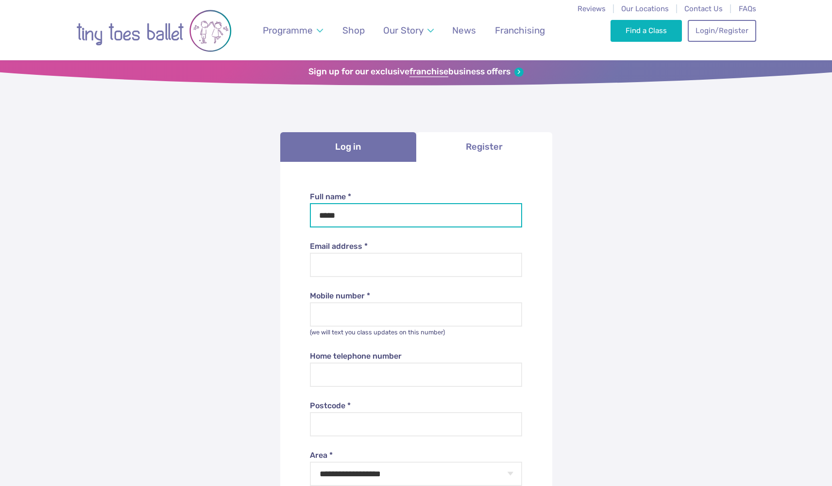
type input "*****"
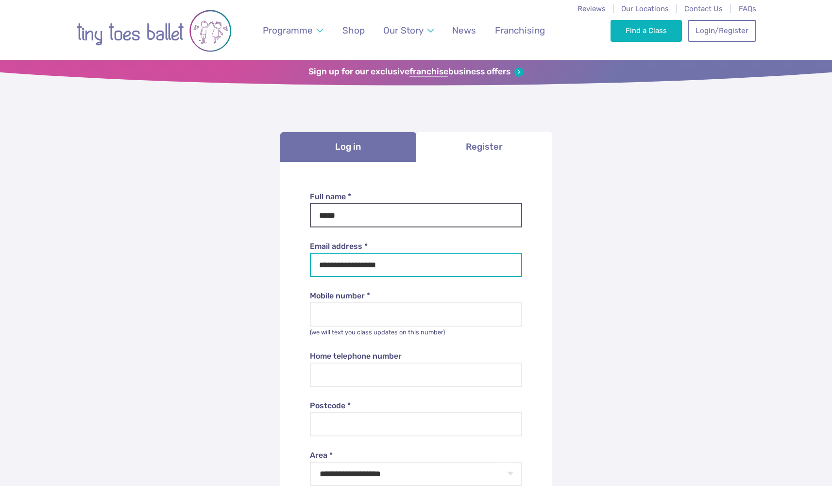
type input "**********"
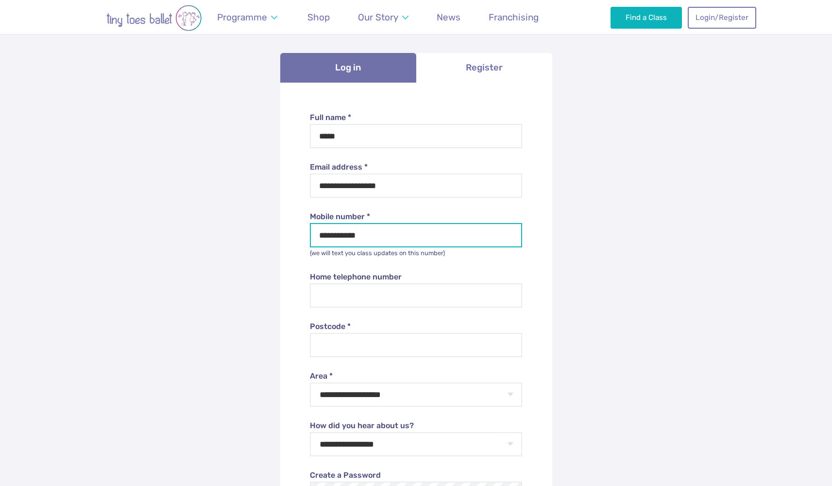
scroll to position [83, 0]
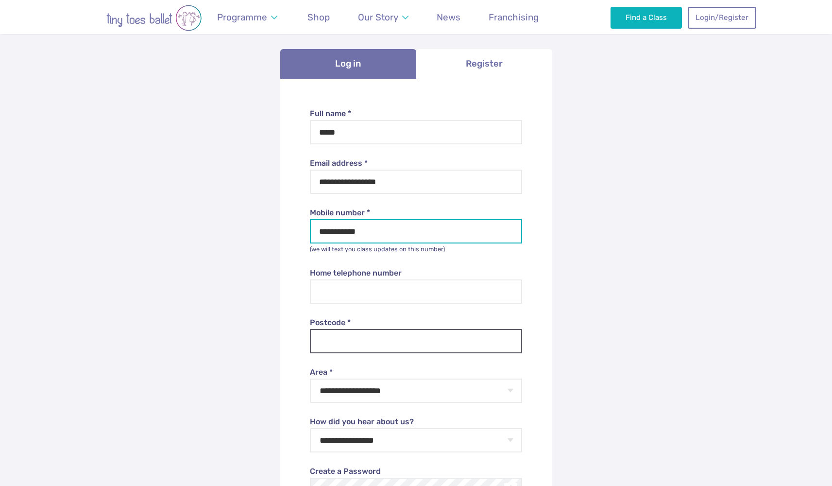
type input "**********"
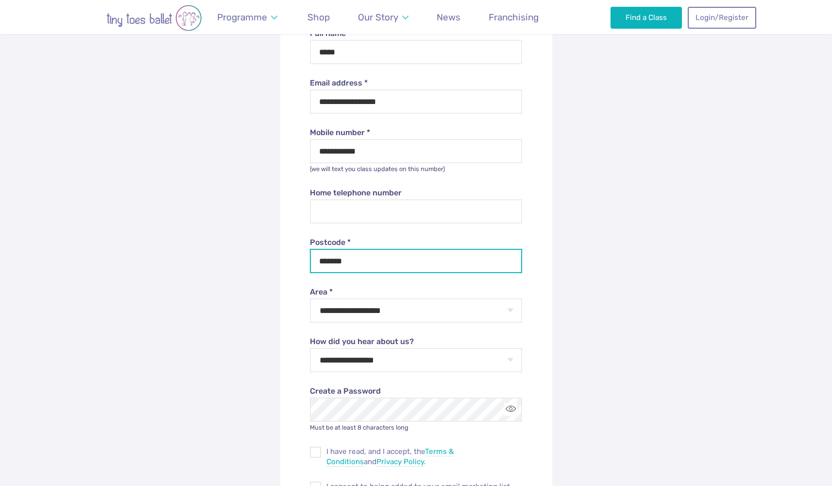
scroll to position [172, 0]
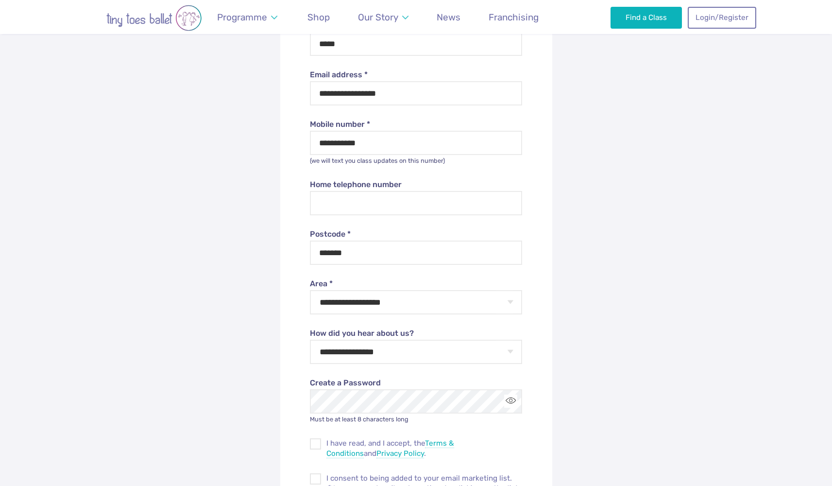
type input "********"
click at [290, 290] on form "**********" at bounding box center [416, 310] width 272 height 640
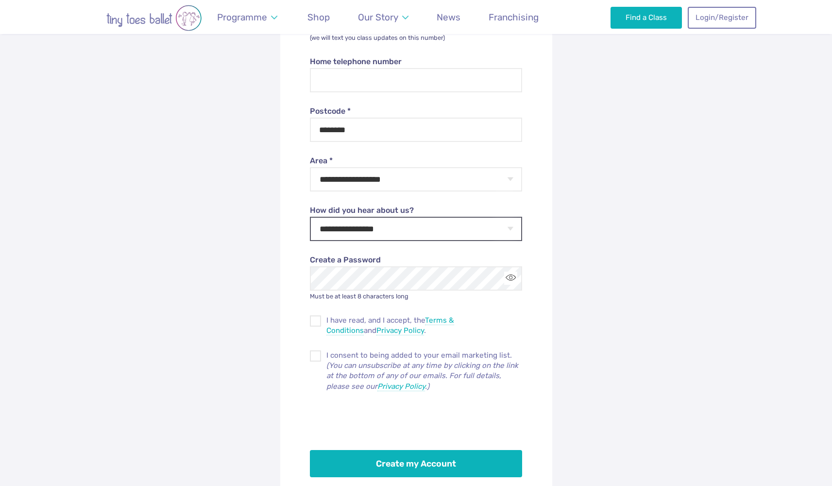
scroll to position [303, 0]
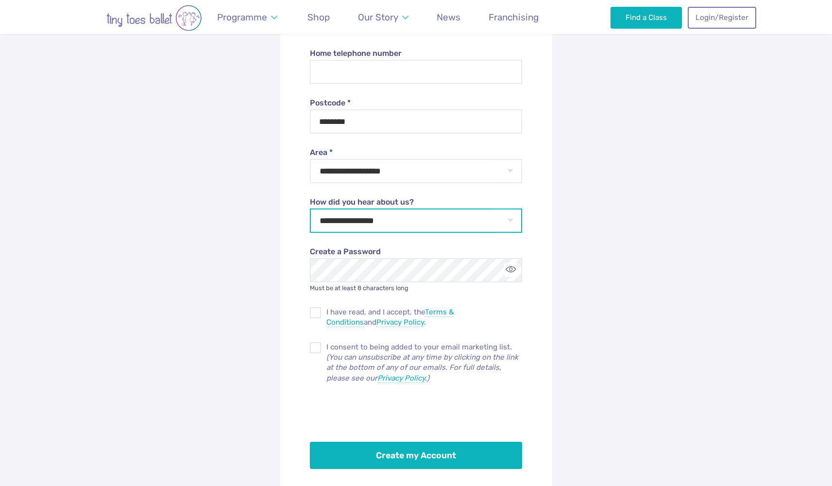
select select "**********"
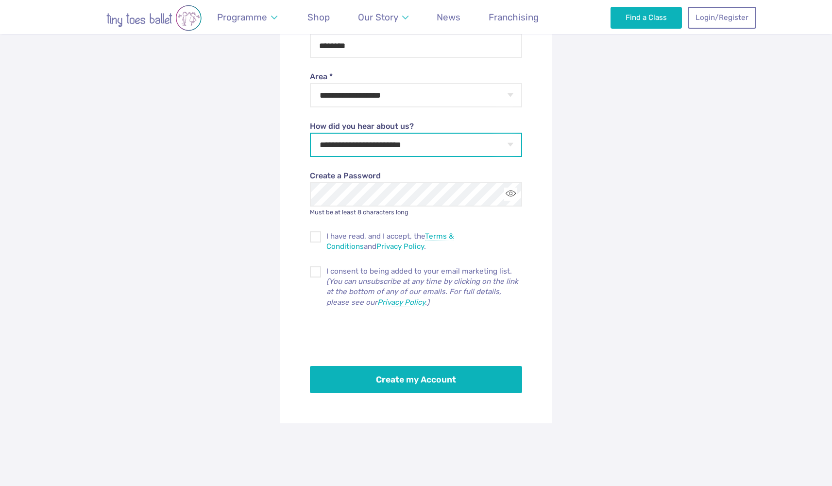
scroll to position [382, 0]
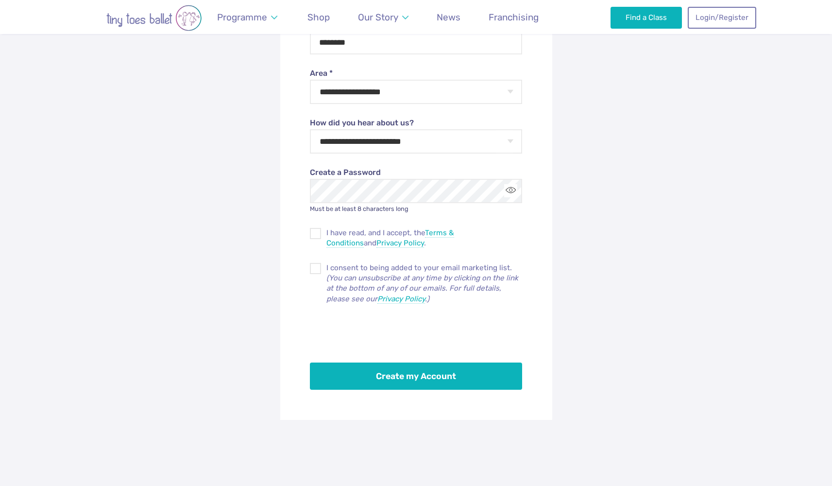
drag, startPoint x: 433, startPoint y: 218, endPoint x: 372, endPoint y: 203, distance: 63.5
click at [391, 186] on form "**********" at bounding box center [416, 100] width 272 height 640
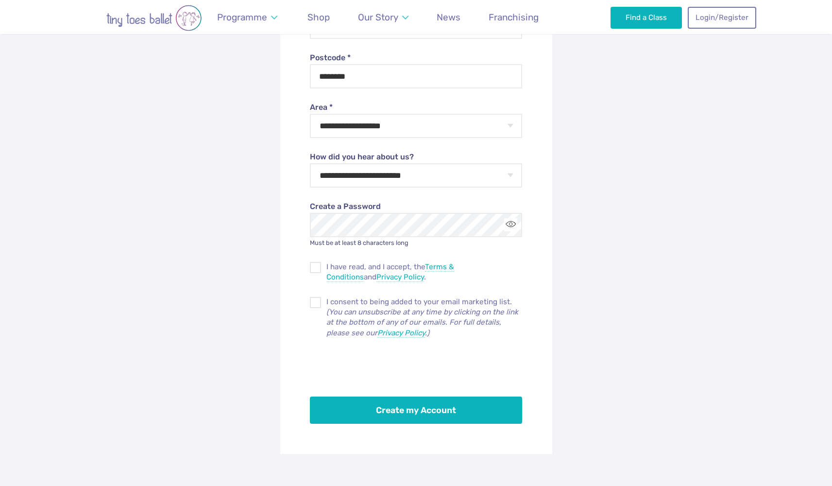
scroll to position [431, 0]
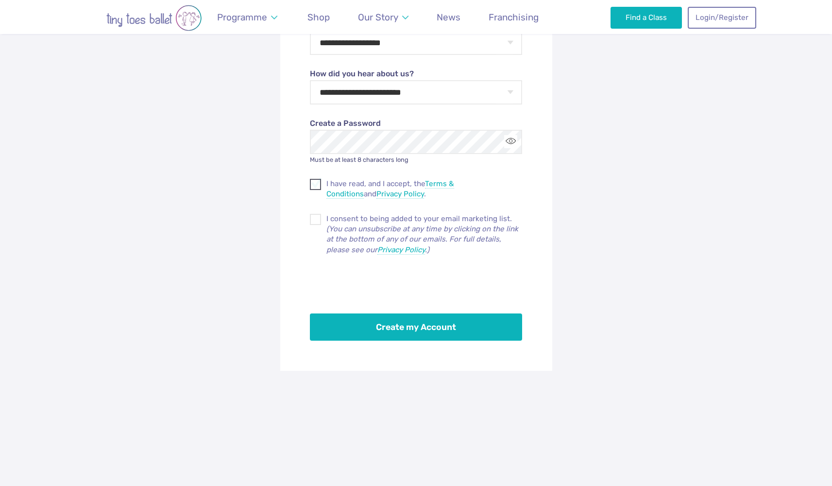
click at [313, 183] on span at bounding box center [316, 186] width 10 height 9
click at [318, 221] on span at bounding box center [316, 221] width 10 height 9
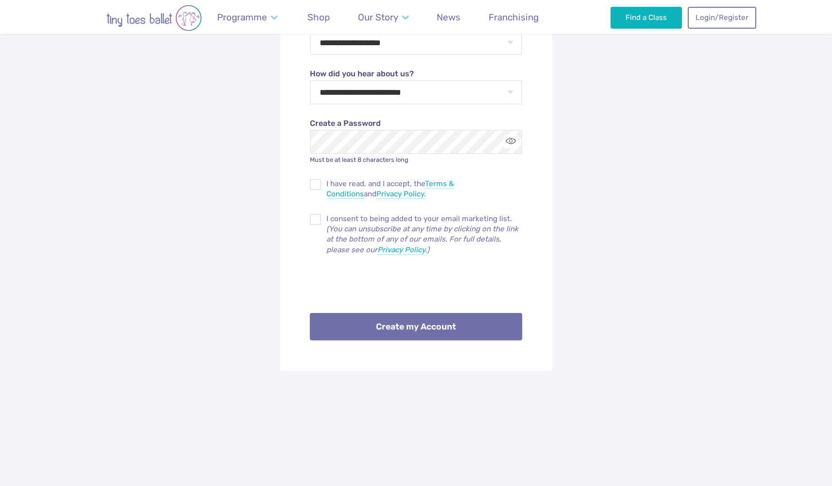
click at [430, 325] on button "Create my Account" at bounding box center [416, 326] width 212 height 27
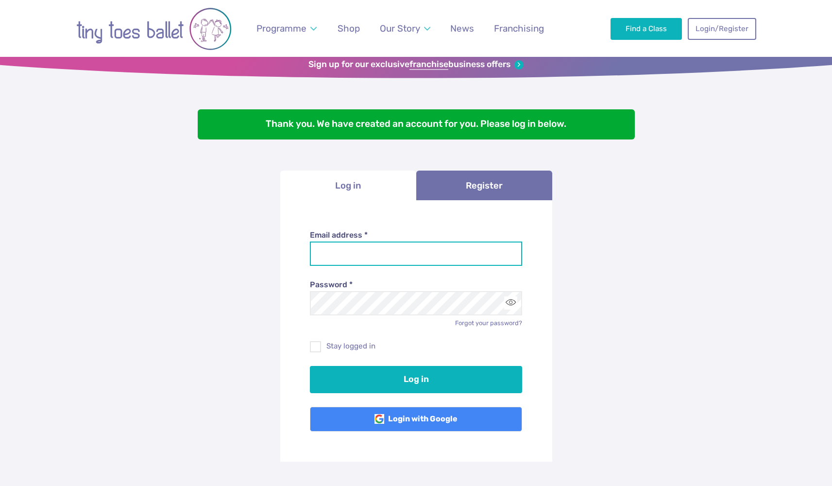
scroll to position [7, 0]
type input "**********"
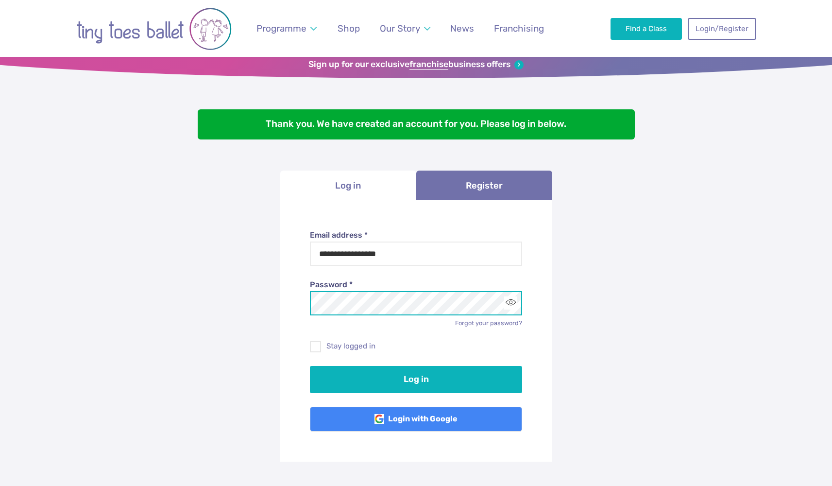
click at [416, 377] on button "Log in" at bounding box center [416, 379] width 212 height 27
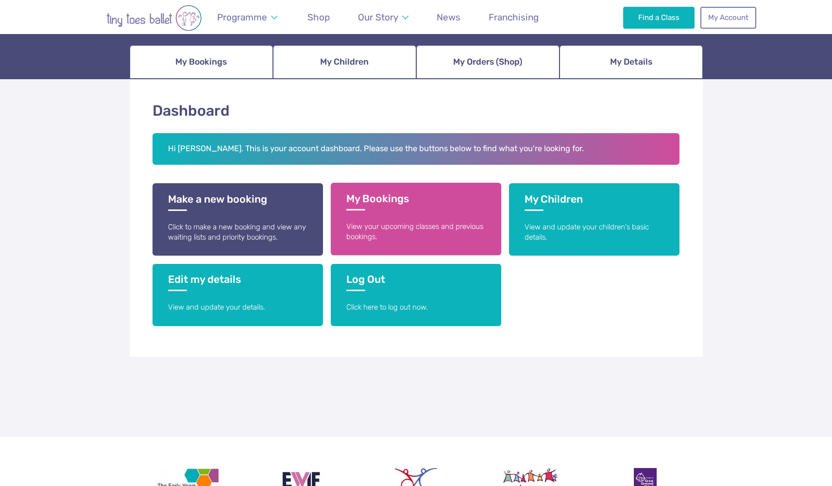
scroll to position [103, 0]
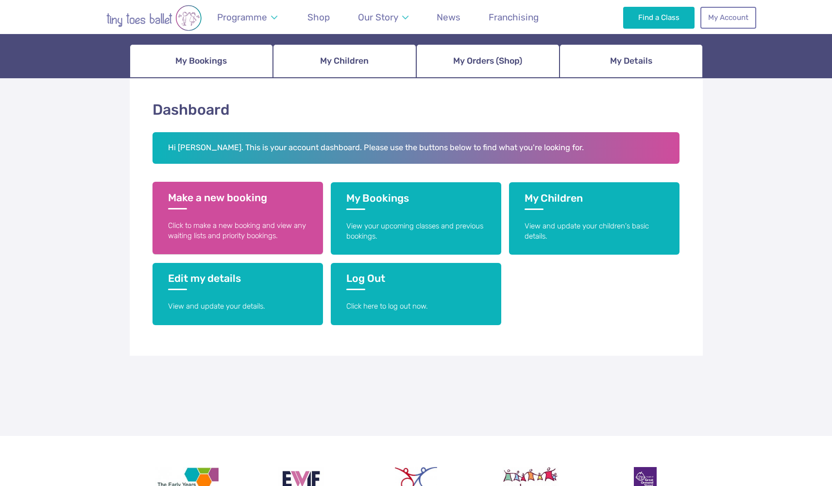
click at [267, 211] on link "Make a new booking Click to make a new booking and view any waiting lists and p…" at bounding box center [238, 218] width 171 height 72
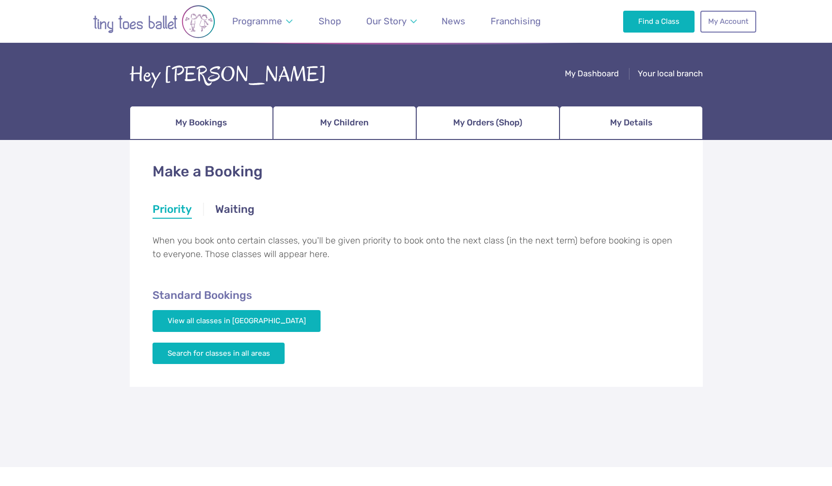
scroll to position [42, 0]
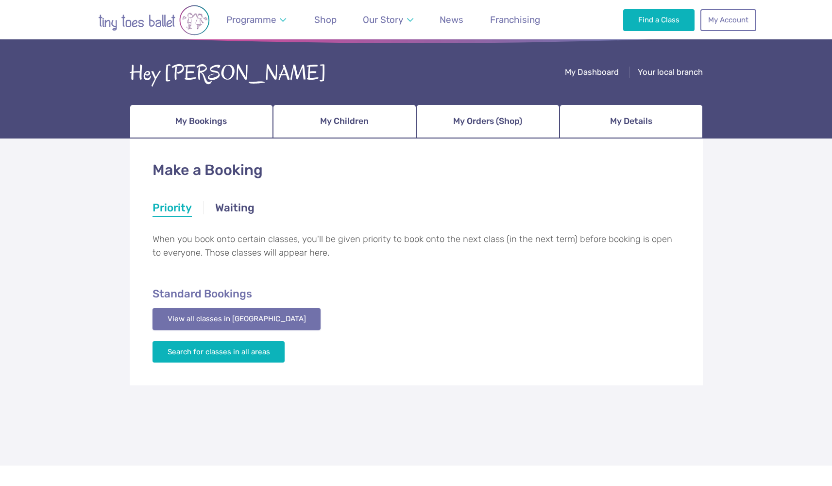
click at [267, 315] on link "View all classes in [GEOGRAPHIC_DATA]" at bounding box center [237, 318] width 169 height 21
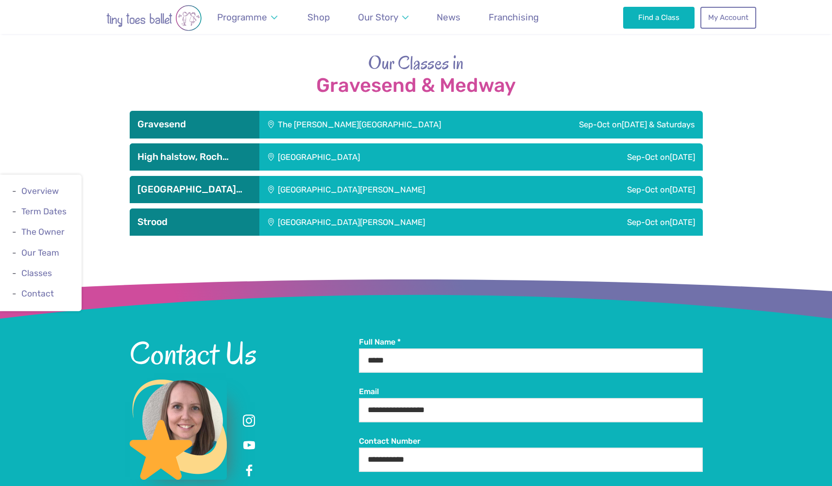
scroll to position [1661, 0]
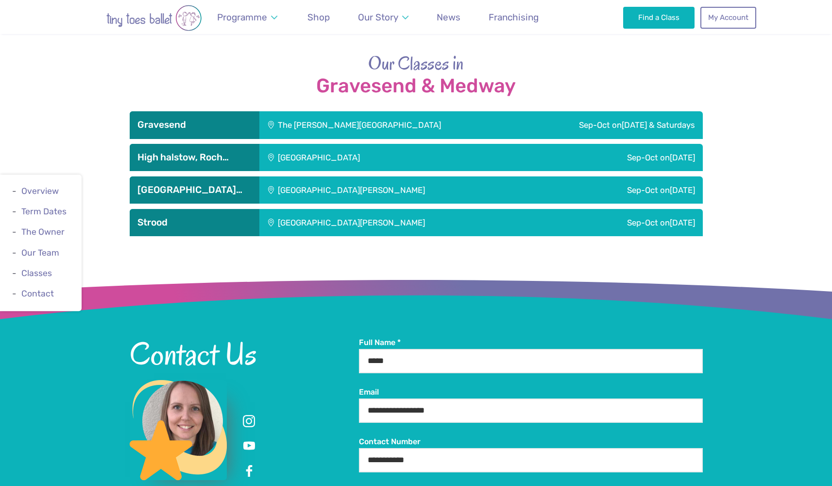
click at [405, 127] on div "The Gerald Miskin Memorial Hall" at bounding box center [390, 124] width 262 height 27
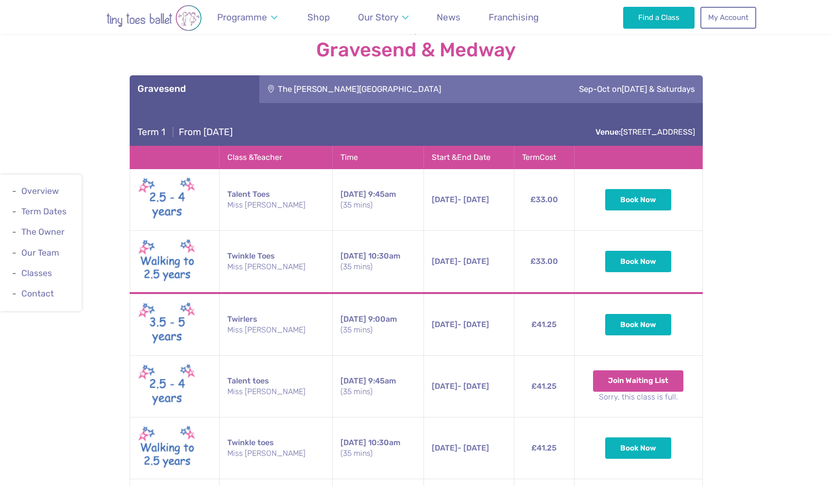
scroll to position [1700, 0]
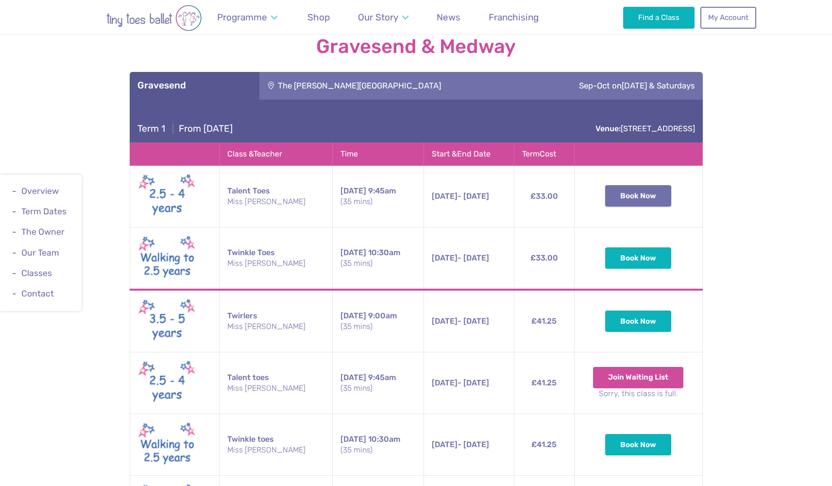
click at [654, 205] on button "Book Now" at bounding box center [638, 195] width 66 height 21
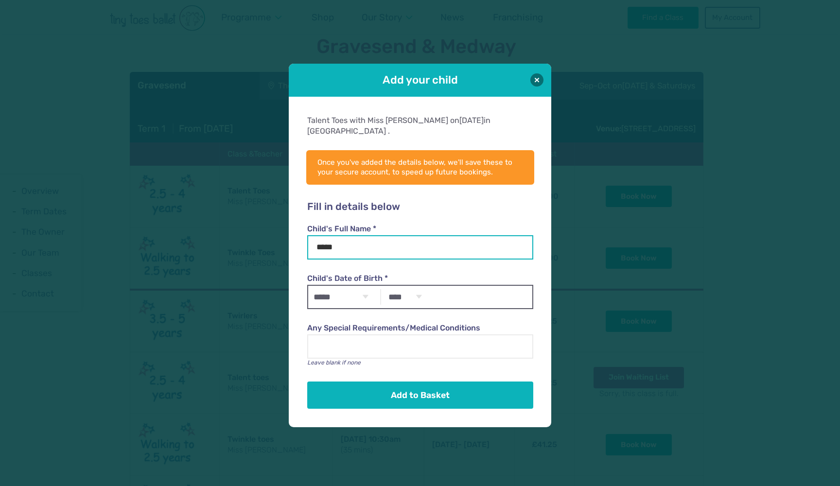
type input "*****"
select select "*"
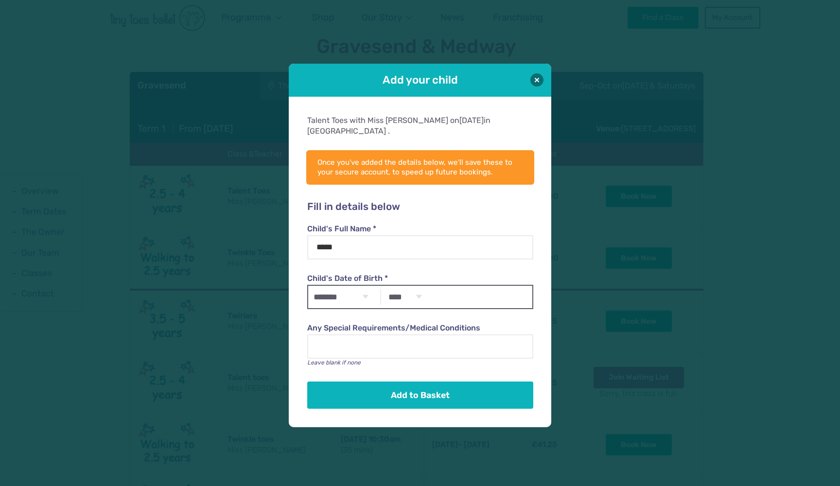
select select "****"
click at [458, 273] on label "Child's Date of Birth *" at bounding box center [419, 278] width 225 height 11
click at [373, 286] on select "***** ******* ******** ***** ***** *** **** **** ****** ********* ******* *****…" at bounding box center [340, 297] width 65 height 22
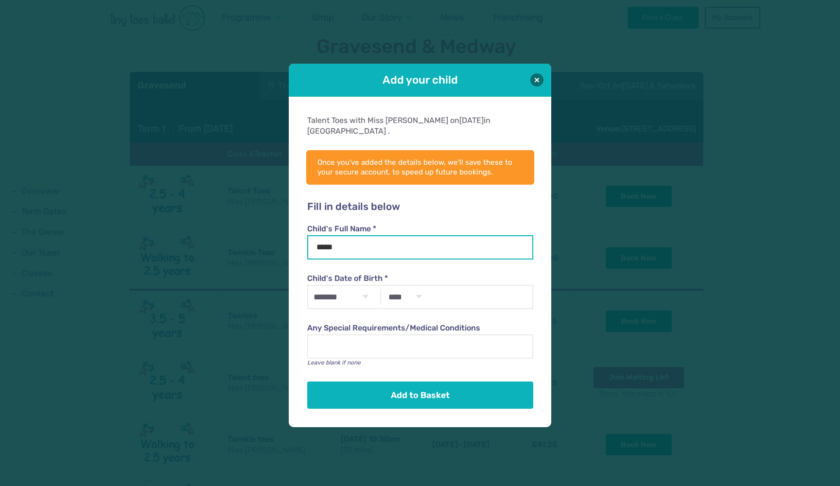
click at [416, 248] on input "*****" at bounding box center [419, 247] width 225 height 24
type input "**********"
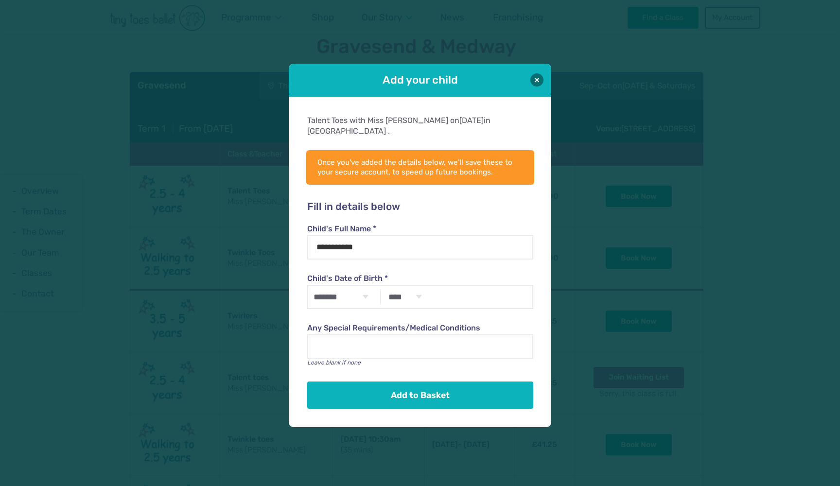
click at [450, 273] on label "Child's Date of Birth *" at bounding box center [419, 278] width 225 height 11
click at [373, 286] on select "***** ******* ******** ***** ***** *** **** **** ****** ********* ******* *****…" at bounding box center [340, 297] width 65 height 22
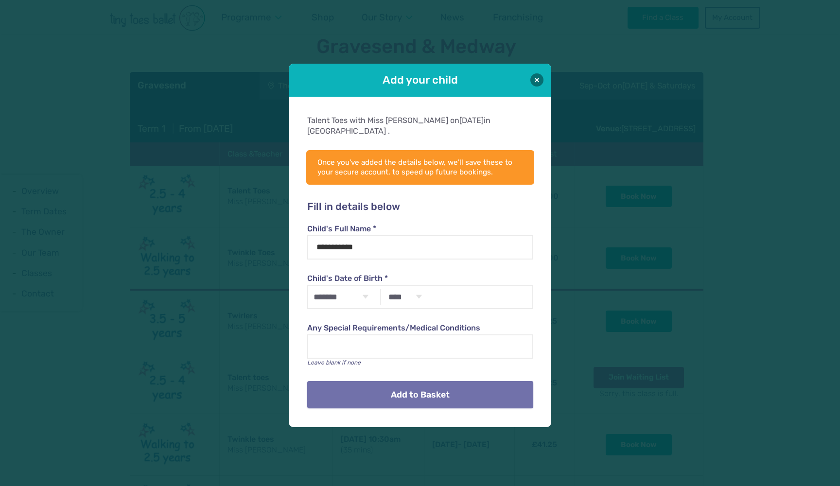
click at [411, 383] on button "Add to Basket" at bounding box center [419, 394] width 225 height 27
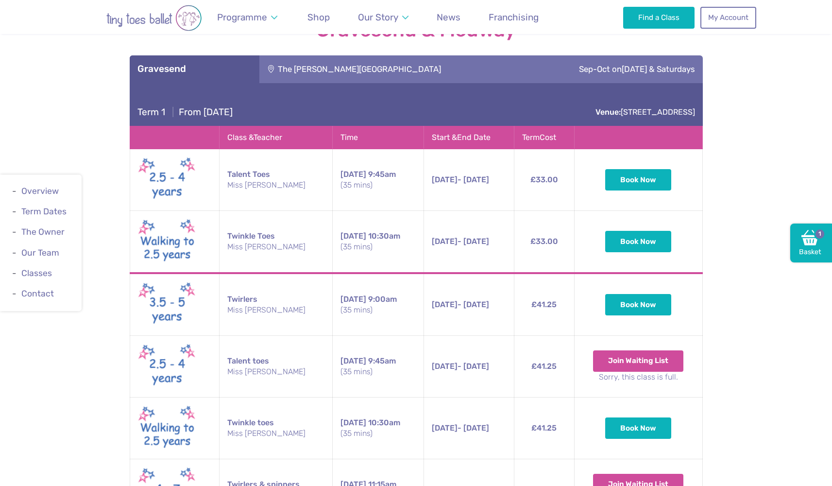
scroll to position [1720, 0]
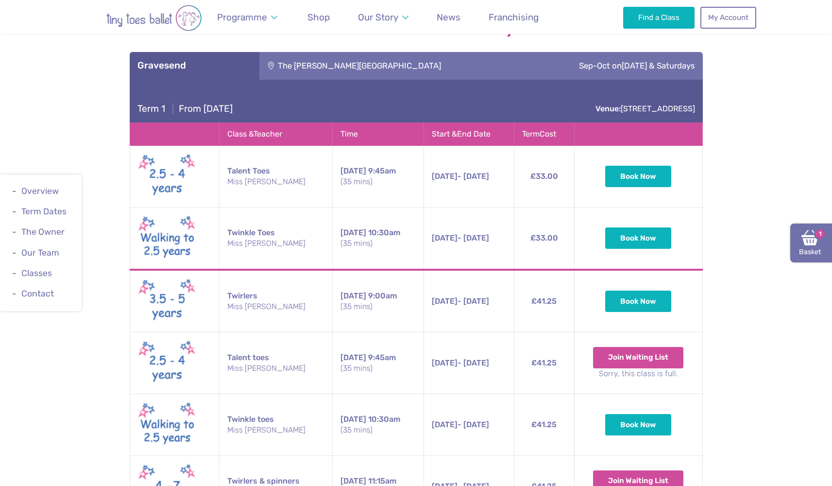
click at [800, 241] on link "Basket 1" at bounding box center [812, 243] width 42 height 39
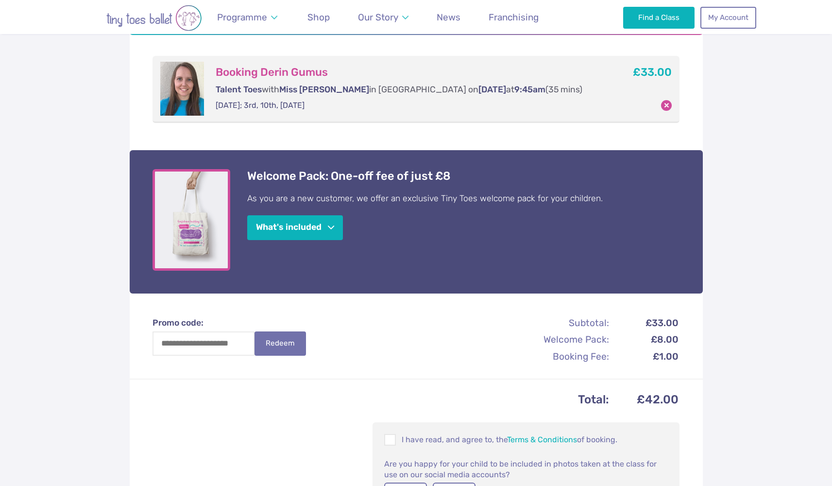
scroll to position [191, 0]
click at [325, 224] on button "What's included" at bounding box center [295, 226] width 96 height 25
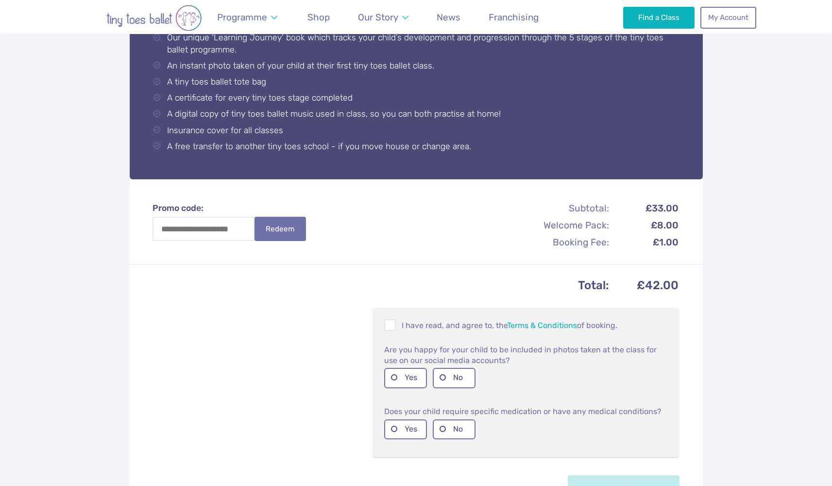
scroll to position [476, 0]
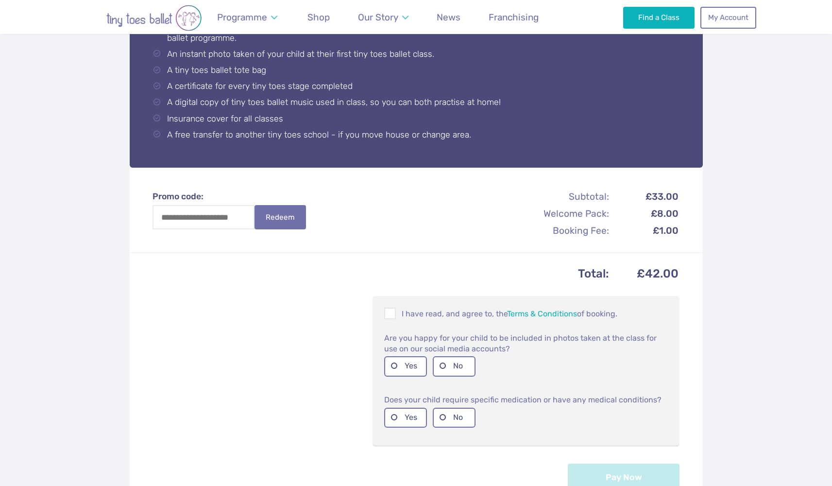
click at [384, 220] on div "Promo code: Redeem Subtotal: £33.00 Welcome Pack: £8.00 Booking Fee: £1.00 Tota…" at bounding box center [416, 341] width 573 height 346
click at [172, 210] on input "Promo code:" at bounding box center [204, 217] width 102 height 24
paste input "*******"
type input "*******"
click at [272, 224] on button "Redeem" at bounding box center [281, 217] width 52 height 24
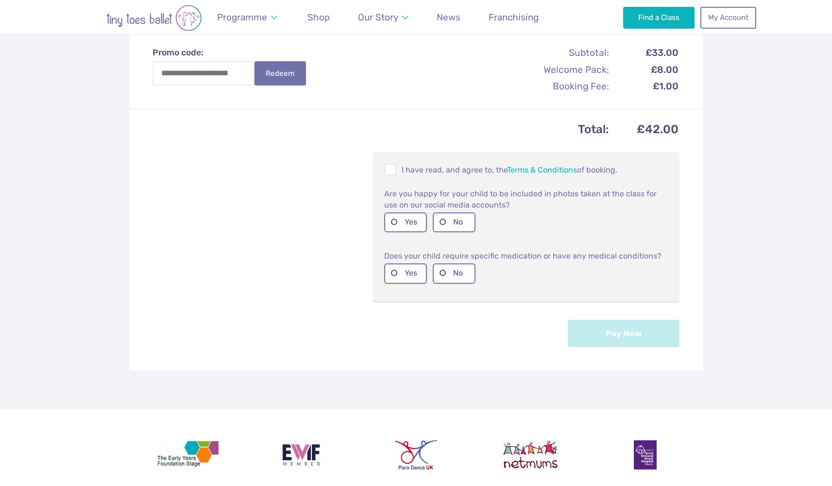
scroll to position [507, 0]
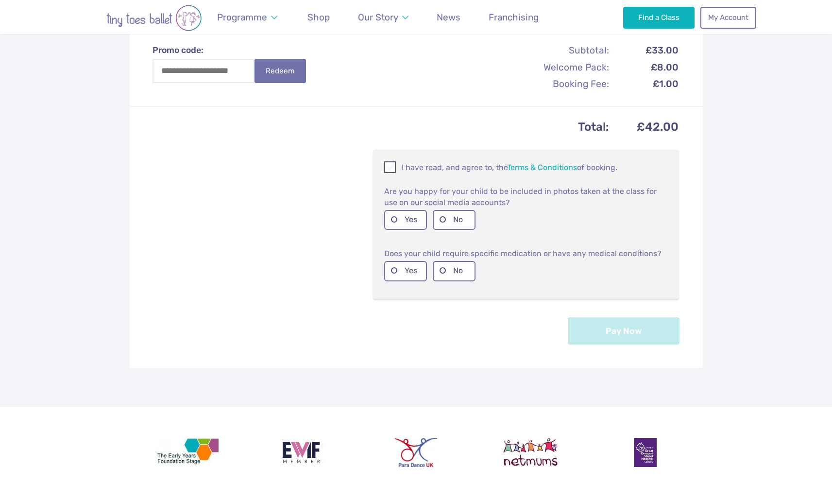
click at [389, 164] on span at bounding box center [390, 168] width 11 height 9
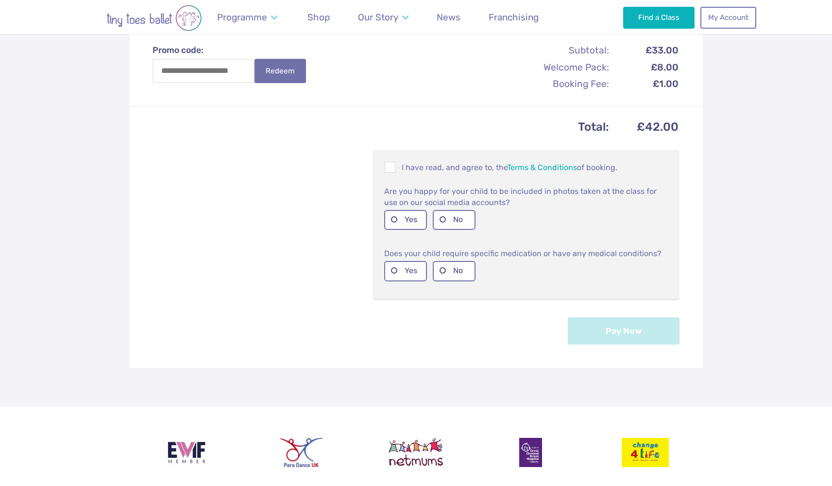
click at [338, 210] on div "Total: £42.00 I have read, and agree to, the Terms & Conditions of booking. Are…" at bounding box center [416, 237] width 573 height 262
click at [350, 212] on div "Total: £42.00 I have read, and agree to, the Terms & Conditions of booking. Are…" at bounding box center [416, 237] width 573 height 262
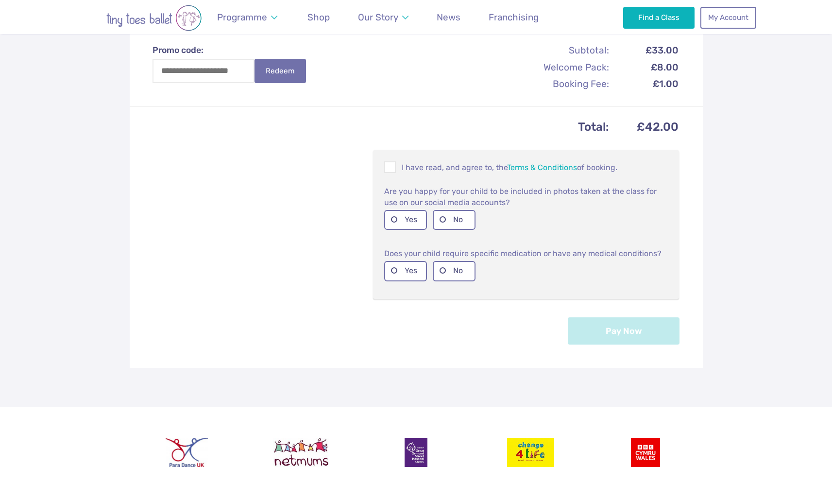
click at [350, 212] on div "Total: £42.00 I have read, and agree to, the Terms & Conditions of booking. Are…" at bounding box center [416, 237] width 573 height 262
click at [409, 220] on label "Yes" at bounding box center [405, 220] width 43 height 20
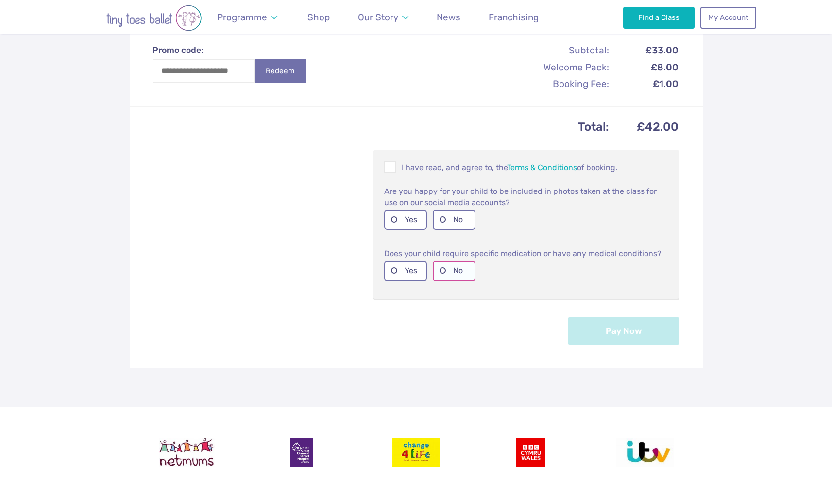
click at [456, 267] on label "No" at bounding box center [454, 271] width 43 height 20
click at [487, 337] on div "Total: £42.00 I have read, and agree to, the Terms & Conditions of booking. Are…" at bounding box center [416, 237] width 573 height 262
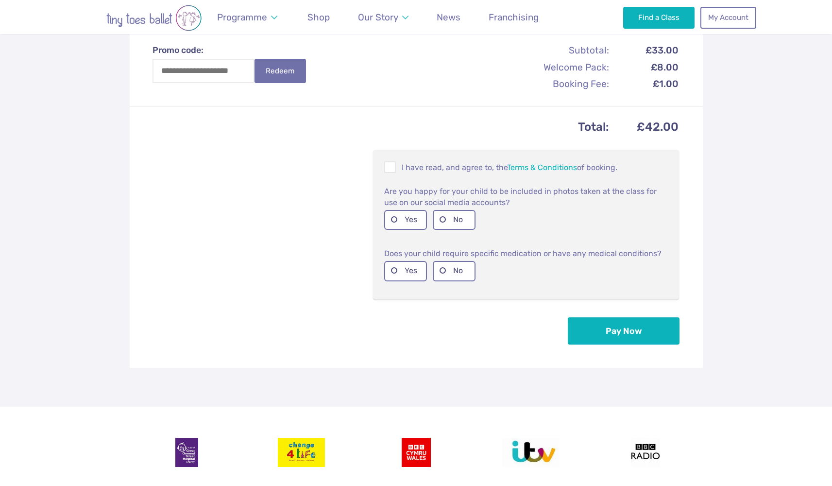
click at [487, 337] on div "Total: £42.00 I have read, and agree to, the Terms & Conditions of booking. Are…" at bounding box center [416, 237] width 573 height 262
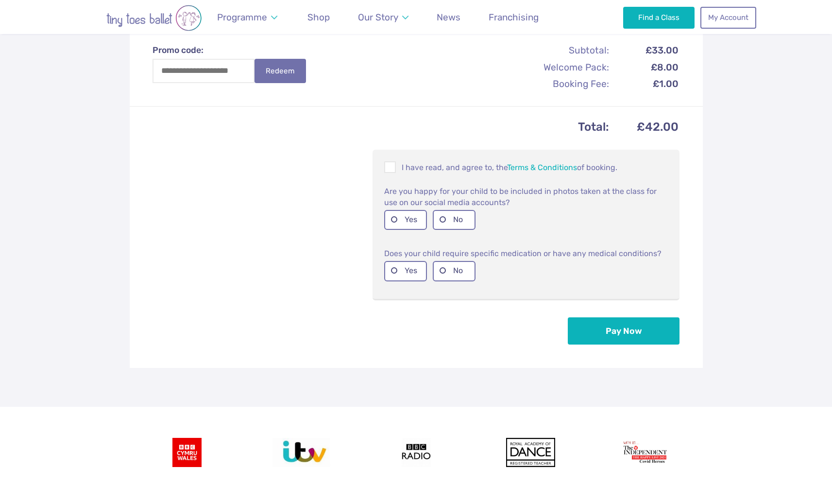
click at [346, 276] on div "Total: £42.00 I have read, and agree to, the Terms & Conditions of booking. Are…" at bounding box center [416, 237] width 573 height 262
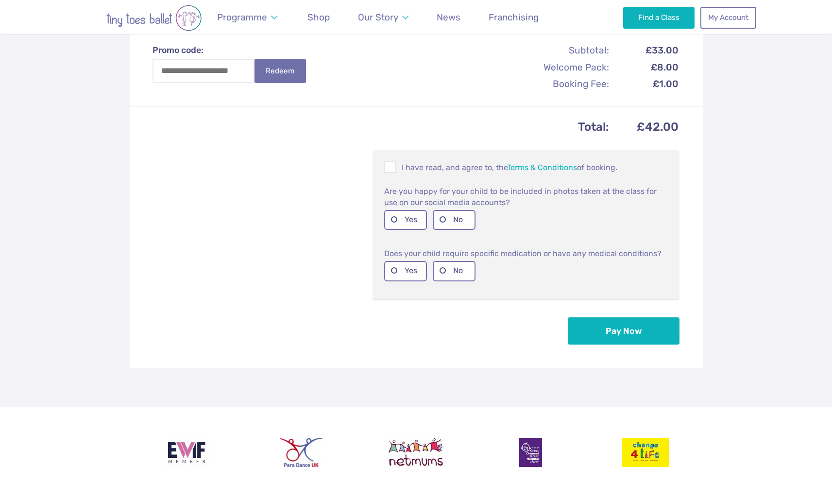
click at [346, 276] on div "Total: £42.00 I have read, and agree to, the Terms & Conditions of booking. Are…" at bounding box center [416, 237] width 573 height 262
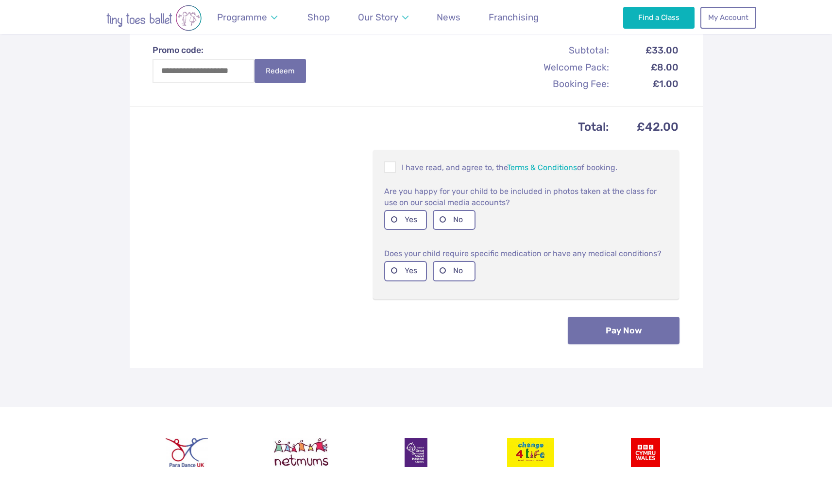
click at [582, 336] on button "Pay Now" at bounding box center [624, 330] width 112 height 27
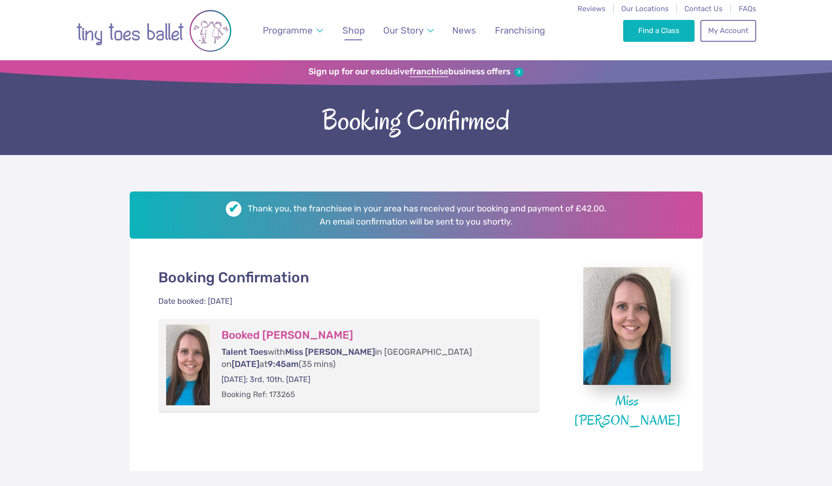
click at [347, 24] on link "Shop" at bounding box center [354, 30] width 32 height 23
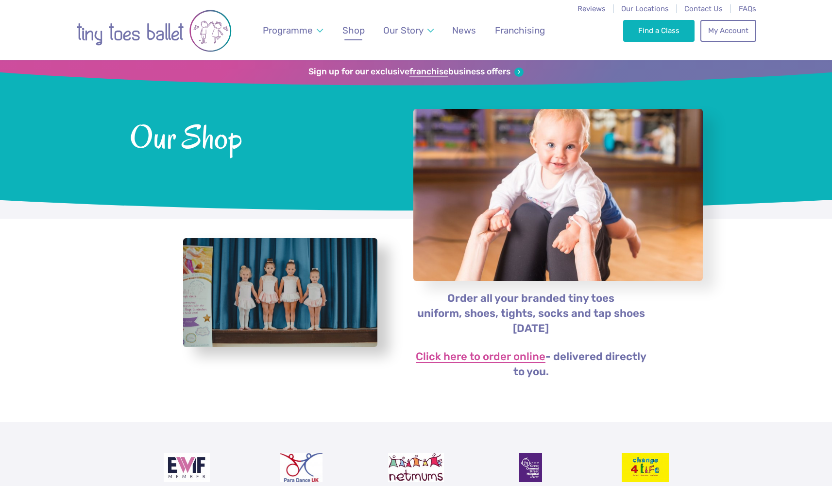
click at [475, 359] on link "Click here to order online" at bounding box center [481, 357] width 130 height 12
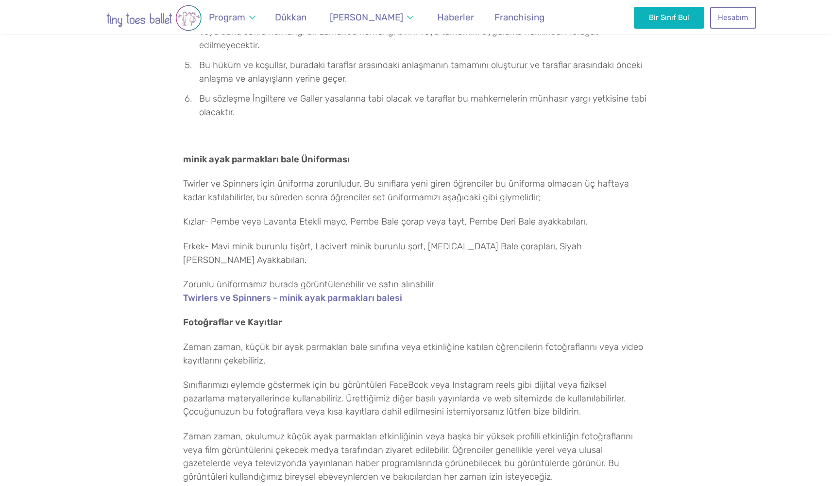
scroll to position [2298, 0]
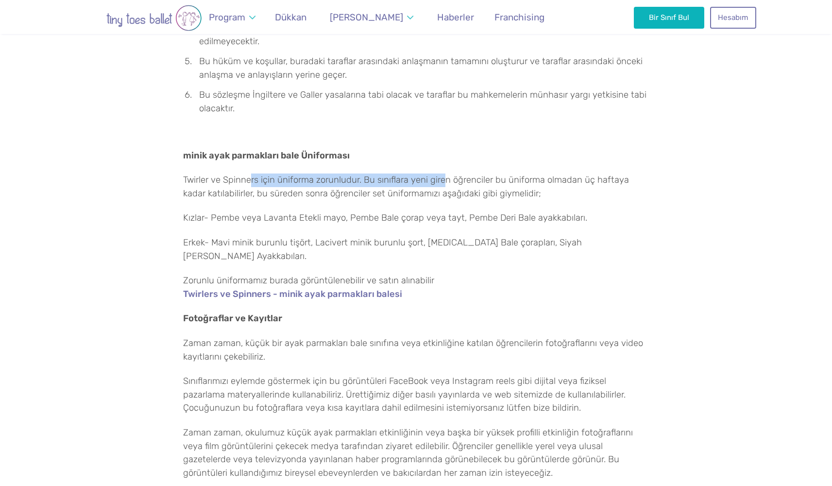
drag, startPoint x: 249, startPoint y: 124, endPoint x: 444, endPoint y: 126, distance: 194.9
click at [444, 173] on p "Twirler ve Spinners için üniforma zorunludur. Bu sınıflara yeni giren öğrencile…" at bounding box center [416, 186] width 467 height 27
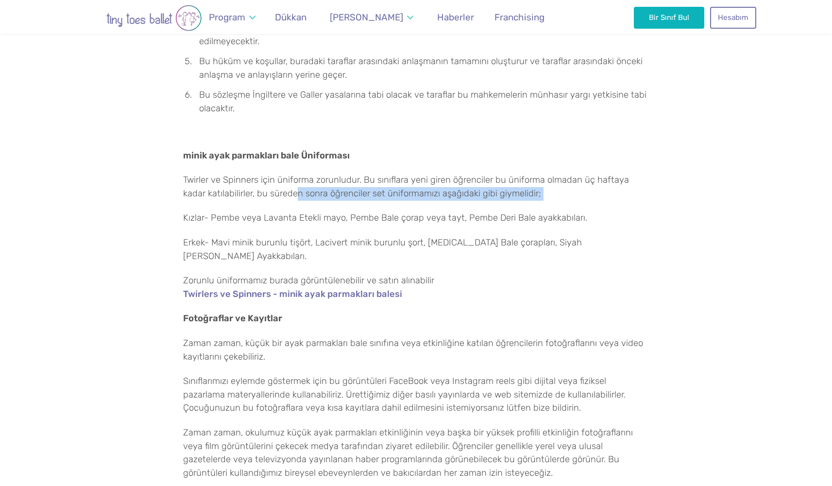
drag, startPoint x: 295, startPoint y: 141, endPoint x: 484, endPoint y: 156, distance: 189.1
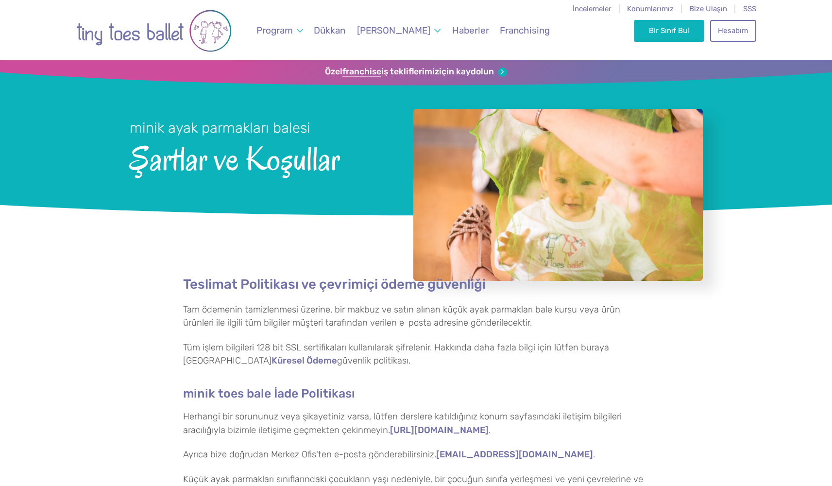
scroll to position [0, 0]
click at [738, 35] on link "Hesabım" at bounding box center [733, 29] width 46 height 21
